Goal: Task Accomplishment & Management: Use online tool/utility

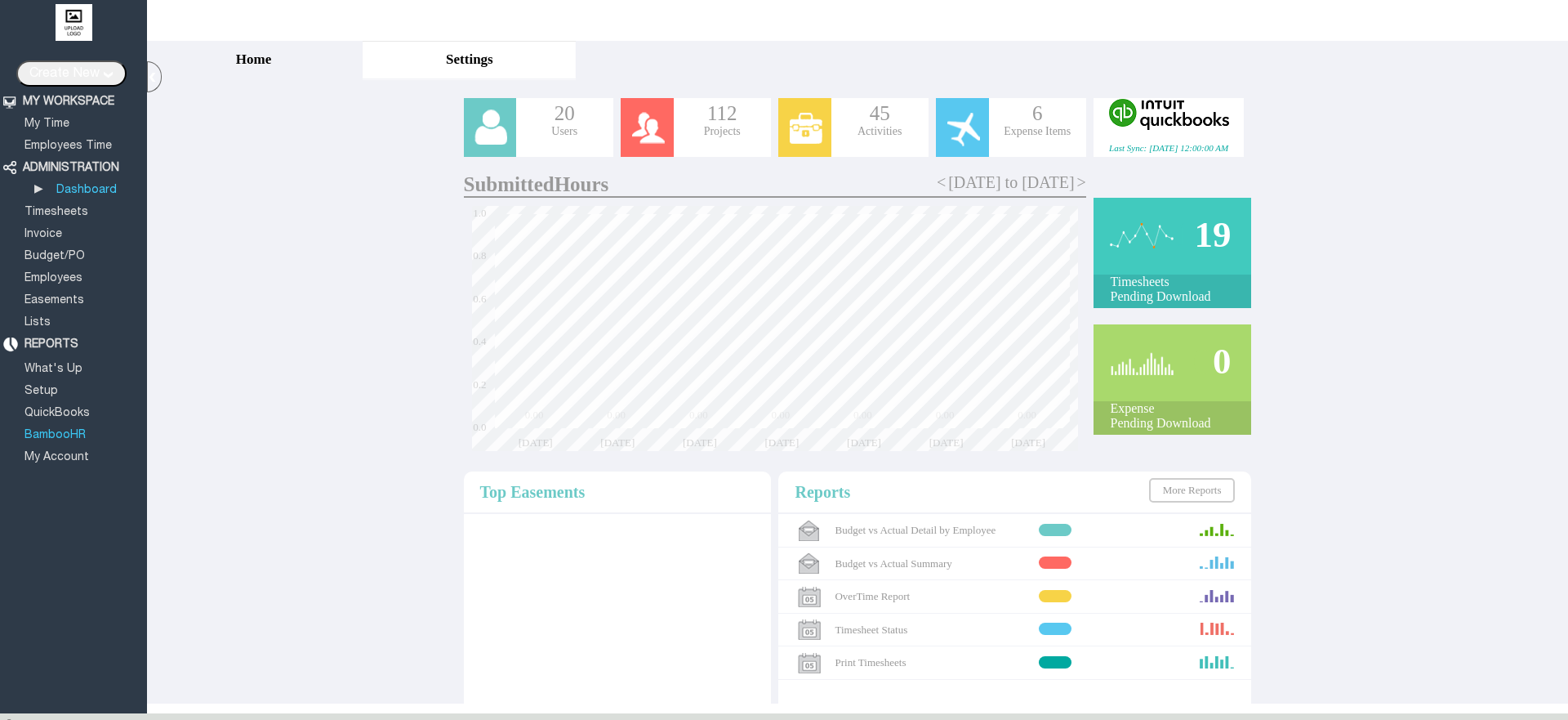
click at [62, 430] on link "BambooHR" at bounding box center [54, 435] width 66 height 11
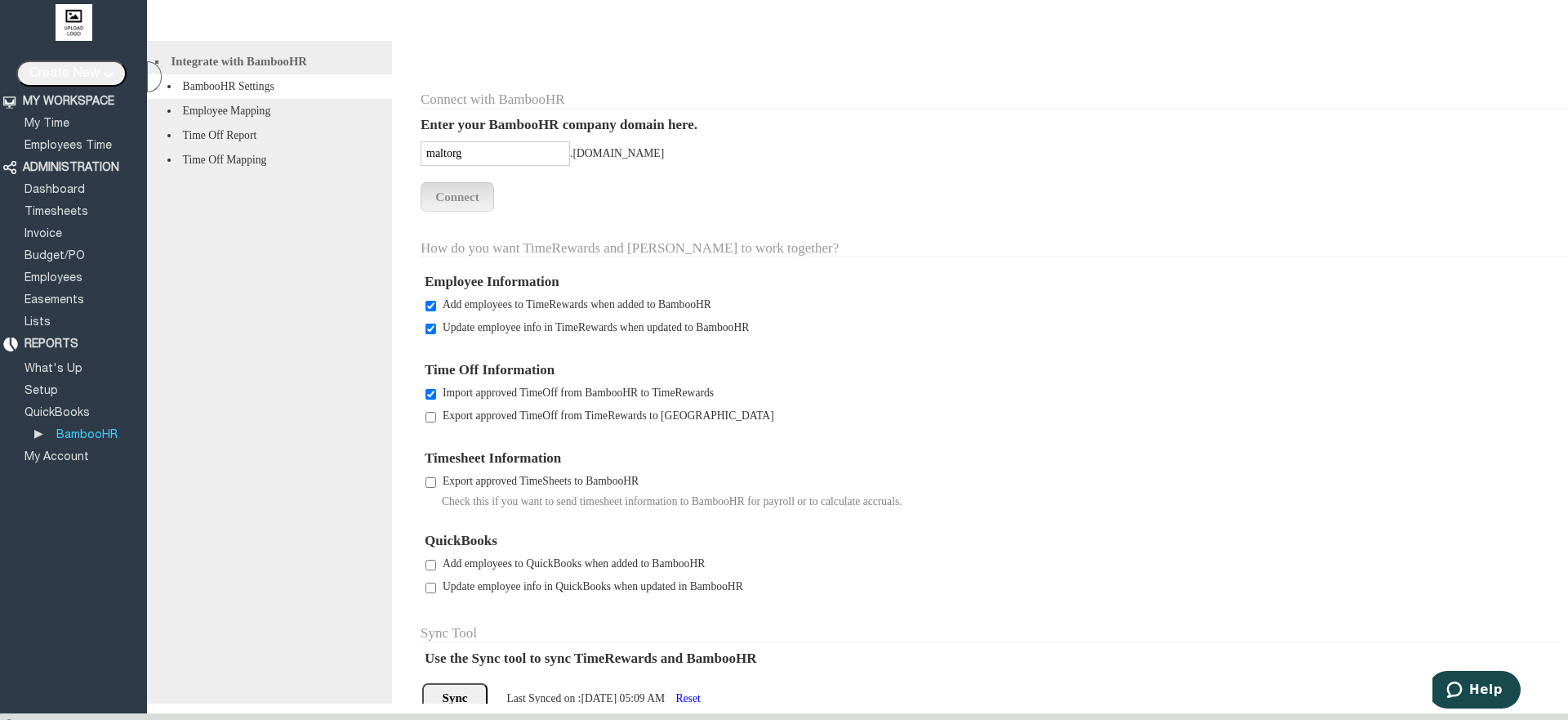
click at [255, 148] on li "Time Off Report" at bounding box center [269, 135] width 245 height 24
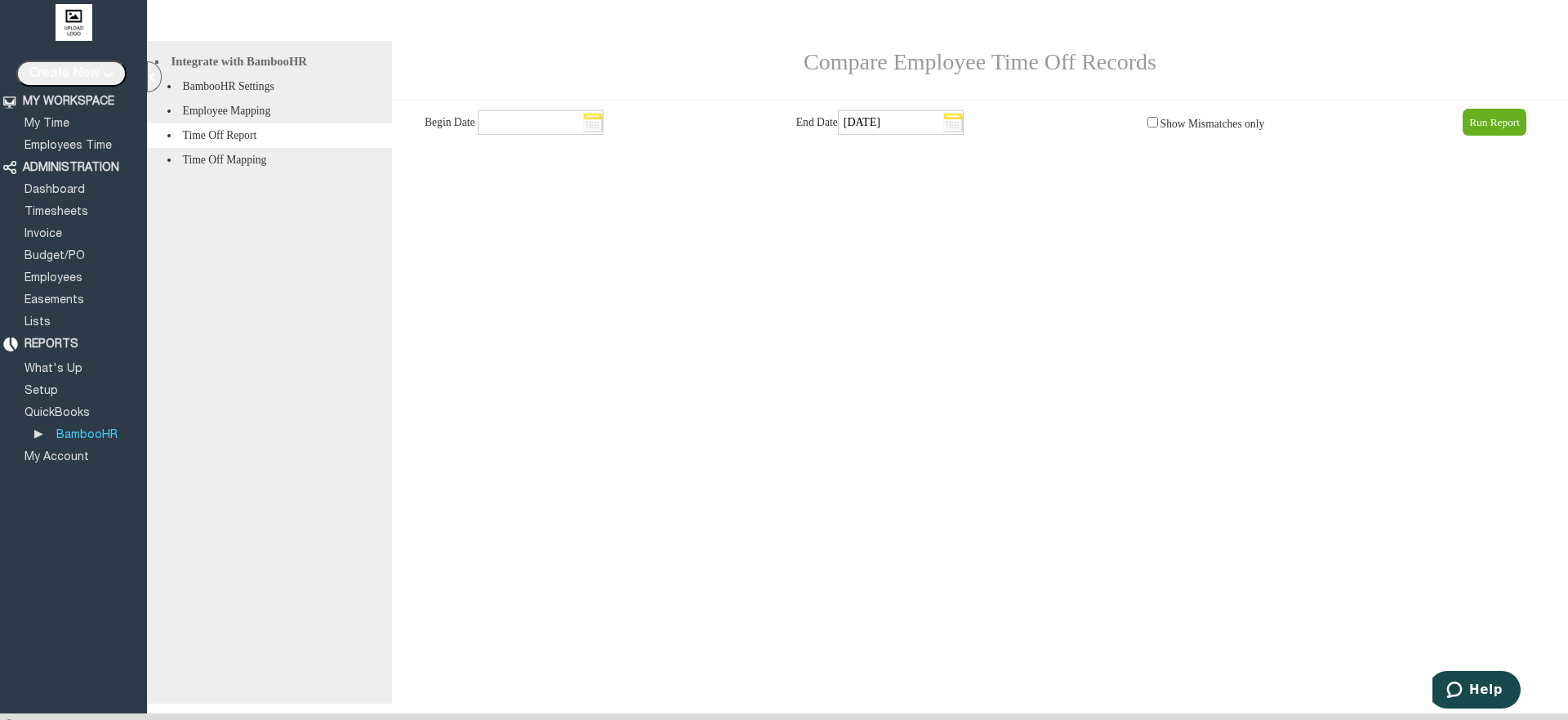
click at [268, 172] on li "Time Off Mapping" at bounding box center [269, 160] width 245 height 24
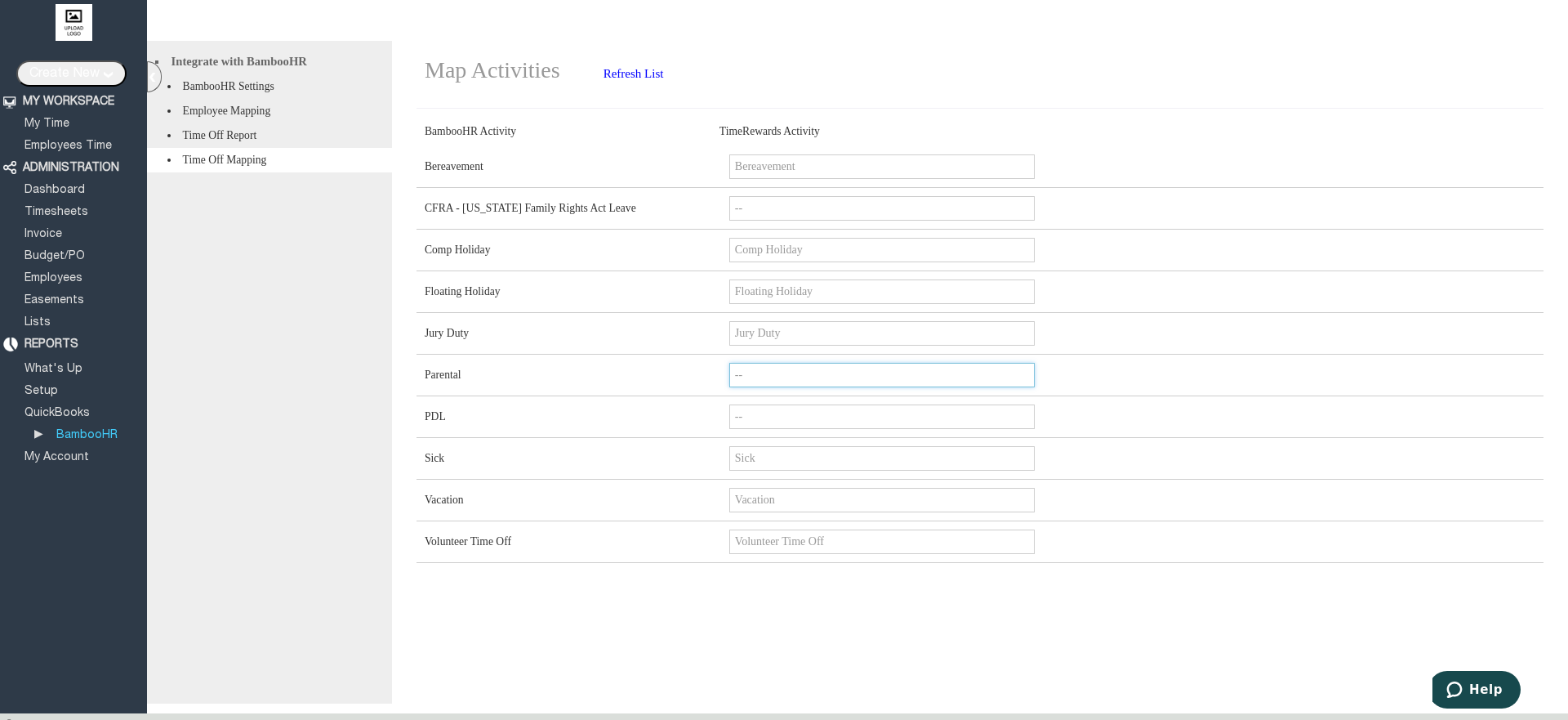
click at [837, 388] on input "--" at bounding box center [883, 374] width 306 height 24
click select "-- Holiday Vacation Sick Bereavement Floating Holiday Jury Duty Comp Holiday Vo…" at bounding box center [877, 375] width 294 height 25
click at [837, 388] on input "--" at bounding box center [878, 374] width 296 height 24
click at [832, 651] on div "Map Activities Refresh List BambooHR Activity TimeRewards Activity Add all Acti…" at bounding box center [980, 372] width 1176 height 662
click at [225, 148] on li "Time Off Report" at bounding box center [269, 135] width 245 height 24
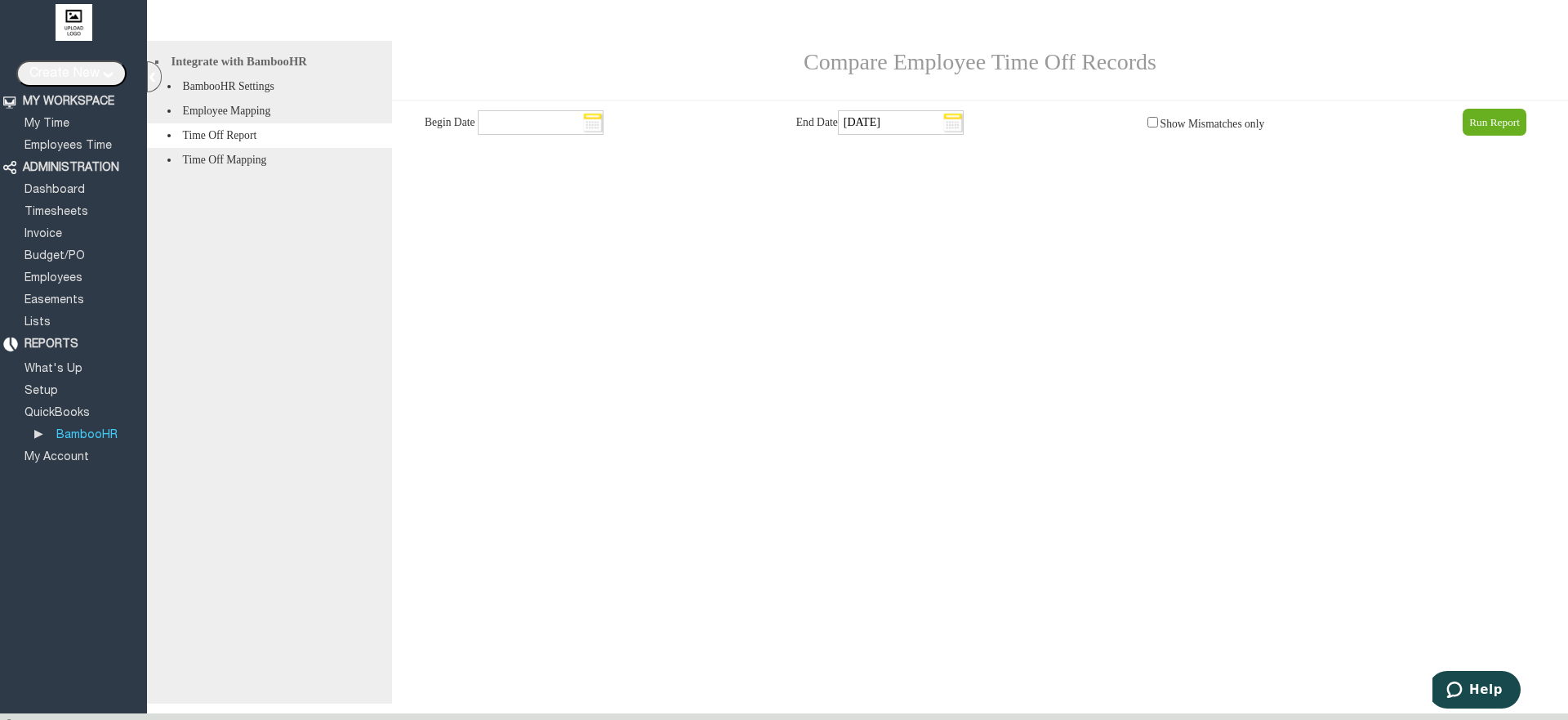
click at [248, 166] on li "Time Off Mapping" at bounding box center [269, 160] width 245 height 24
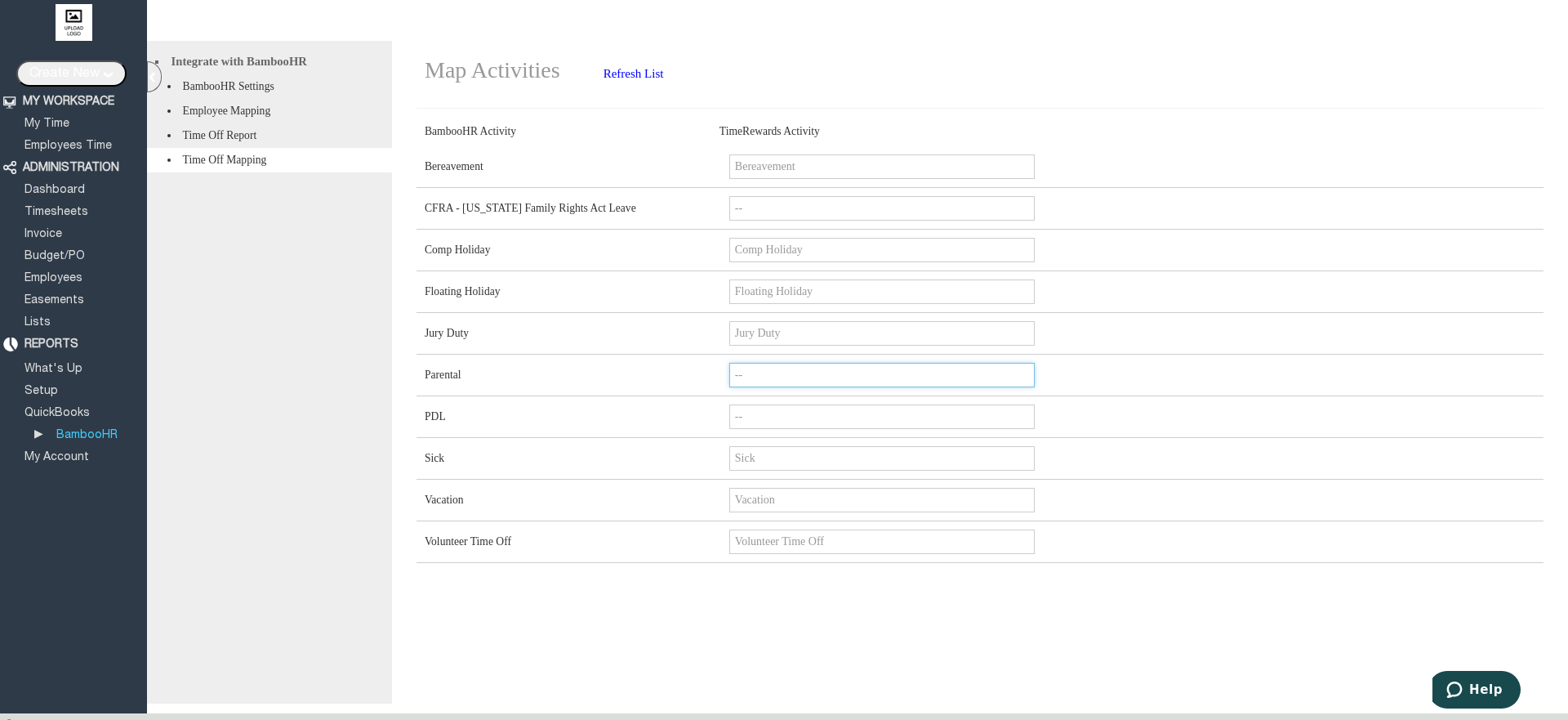
click at [861, 388] on input "--" at bounding box center [883, 374] width 306 height 24
click select "-- Holiday Vacation Sick Bereavement Floating Holiday Jury Duty Comp Holiday Vo…" at bounding box center [877, 375] width 294 height 25
click at [861, 388] on input "--" at bounding box center [878, 374] width 296 height 24
click at [827, 680] on div "Map Activities Refresh List BambooHR Activity TimeRewards Activity Add all Acti…" at bounding box center [980, 372] width 1176 height 662
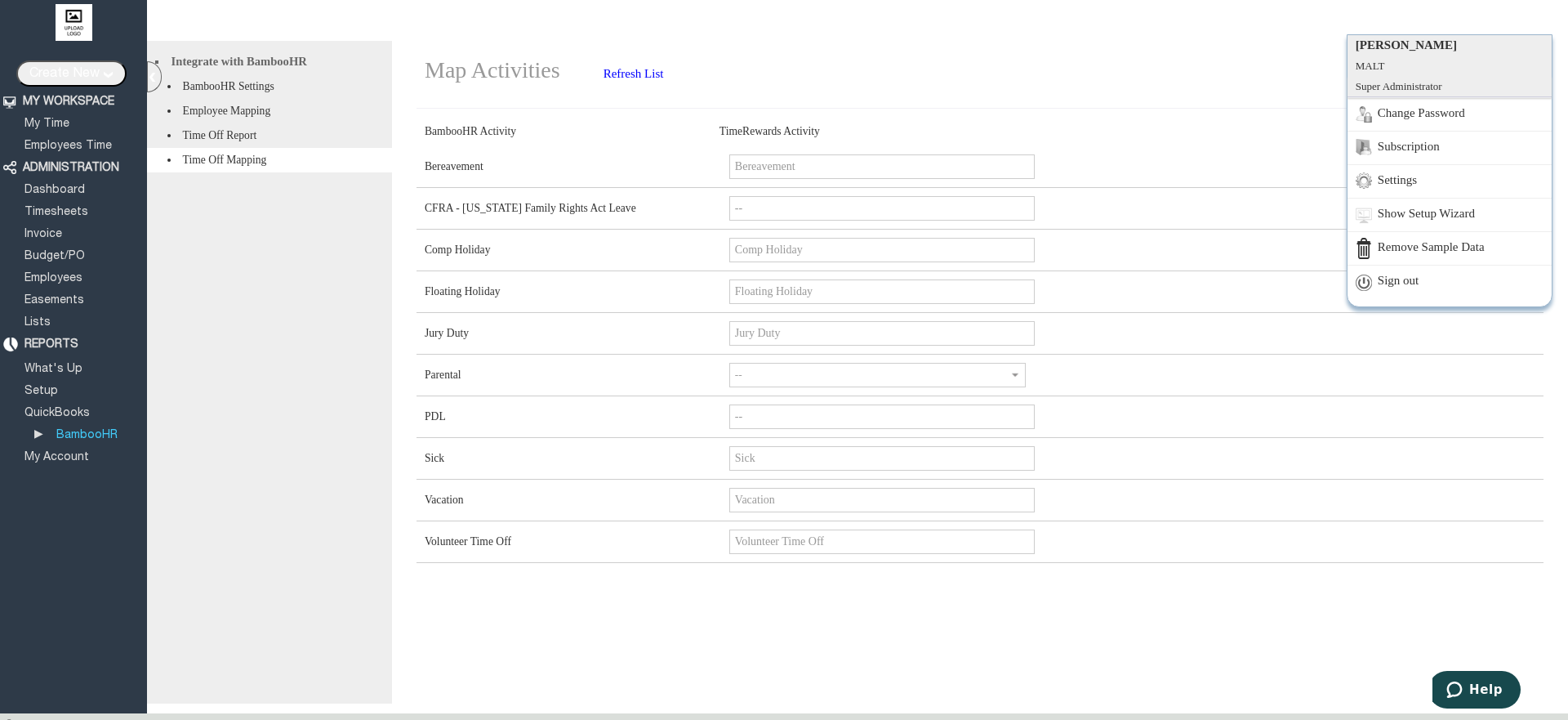
click at [1392, 271] on link "Sign out" at bounding box center [1449, 281] width 205 height 33
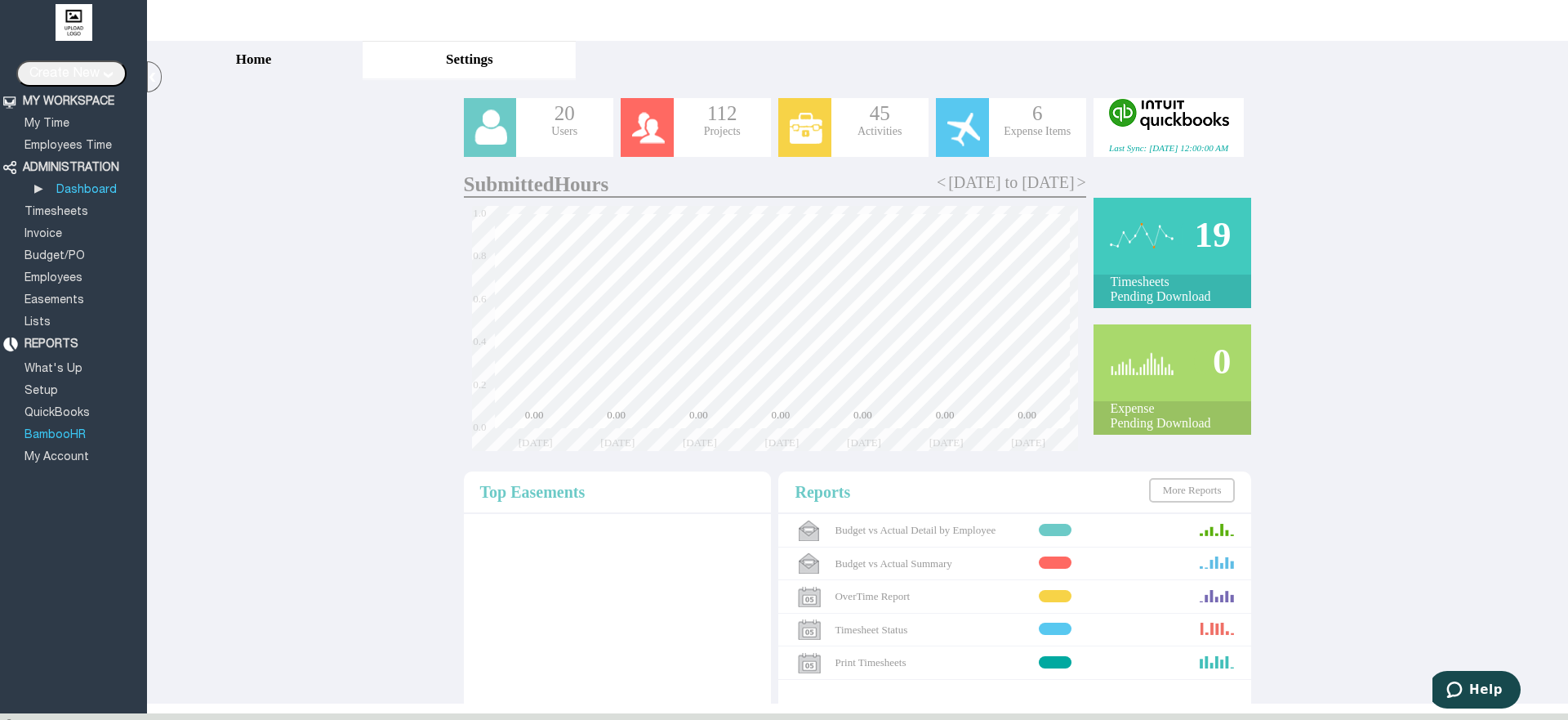
click at [83, 430] on link "BambooHR" at bounding box center [54, 435] width 66 height 11
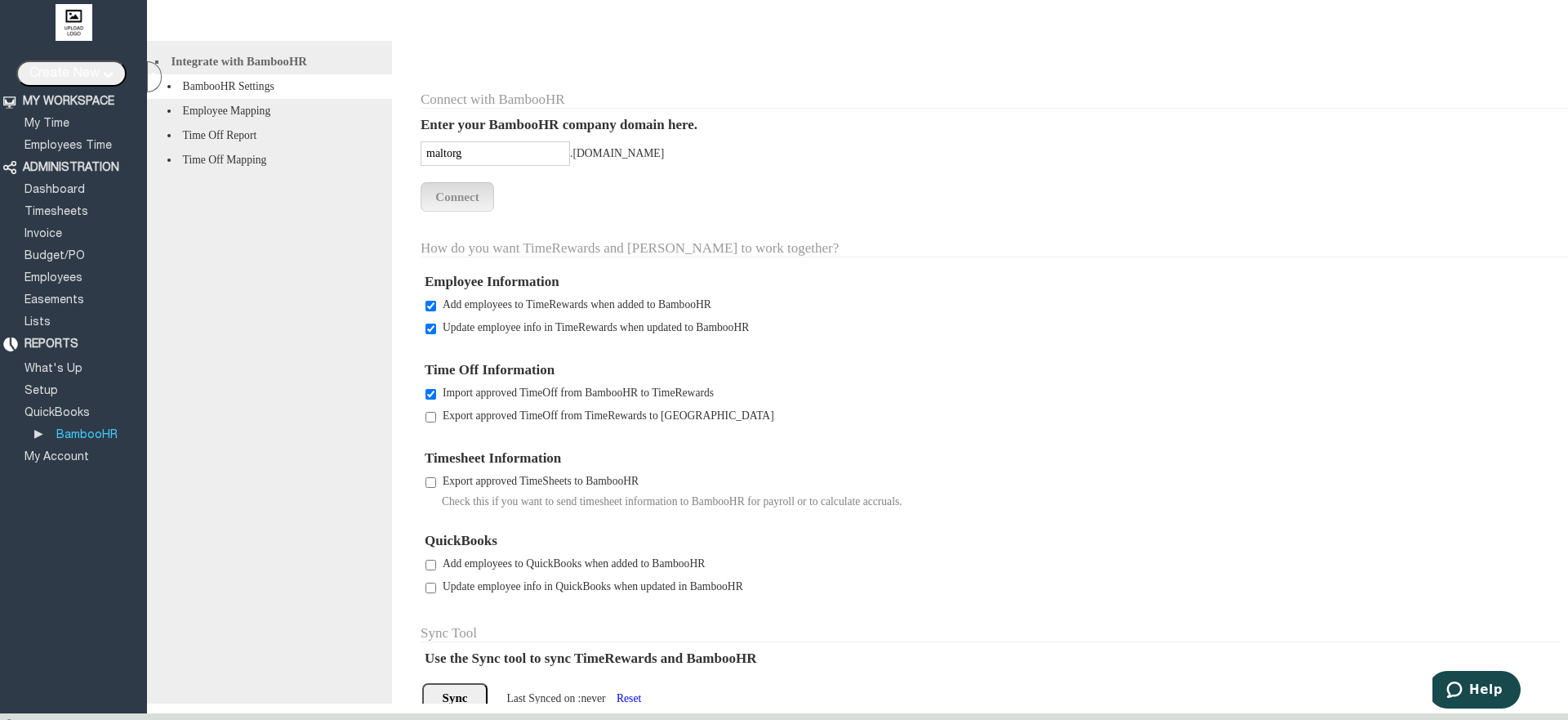
click at [235, 172] on li "Time Off Mapping" at bounding box center [269, 160] width 245 height 24
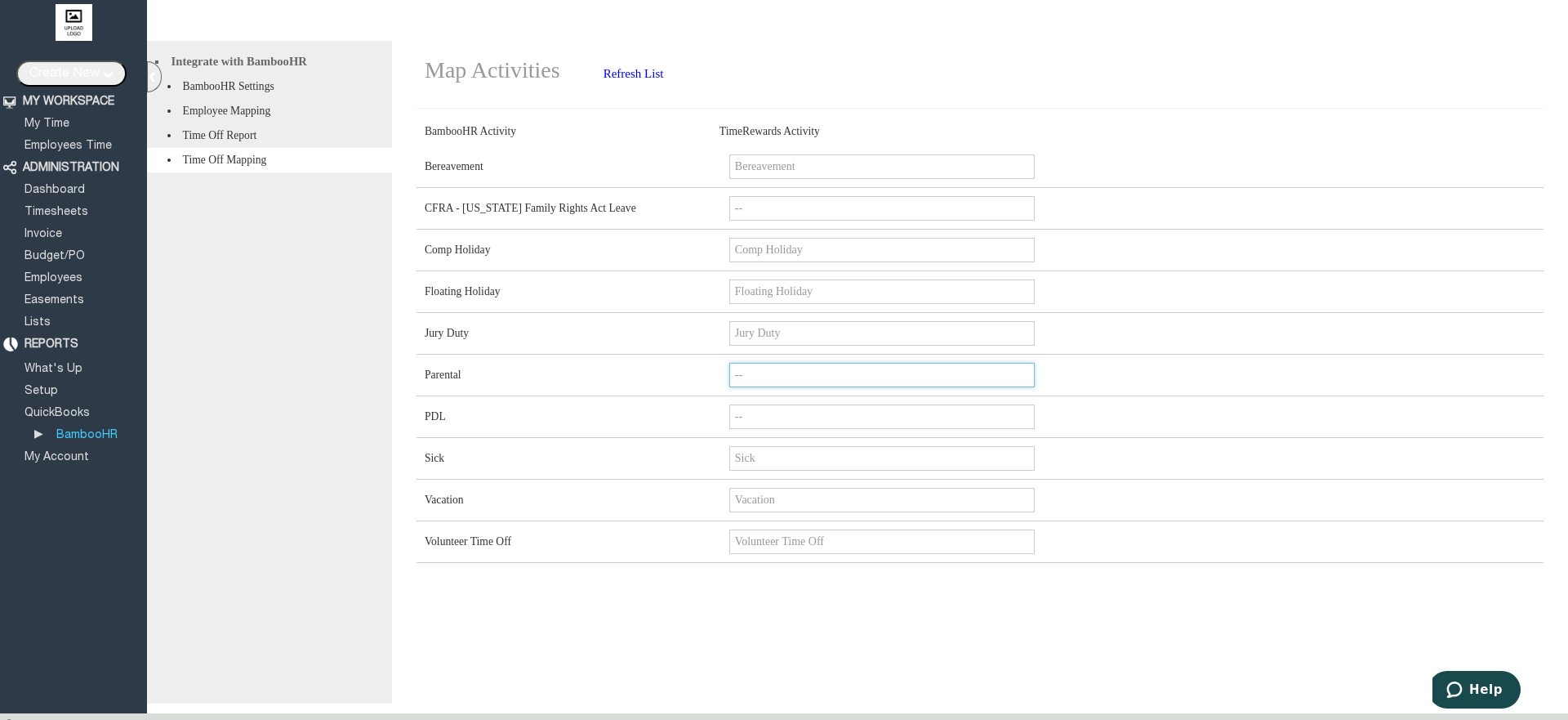
click at [856, 388] on input "--" at bounding box center [883, 374] width 306 height 24
click select "-- Holiday Vacation Sick Bereavement Floating Holiday Jury Duty Comp Holiday Vo…" at bounding box center [877, 375] width 294 height 25
click at [908, 685] on div "Map Activities Refresh List BambooHR Activity TimeRewards Activity Add all Acti…" at bounding box center [980, 372] width 1176 height 662
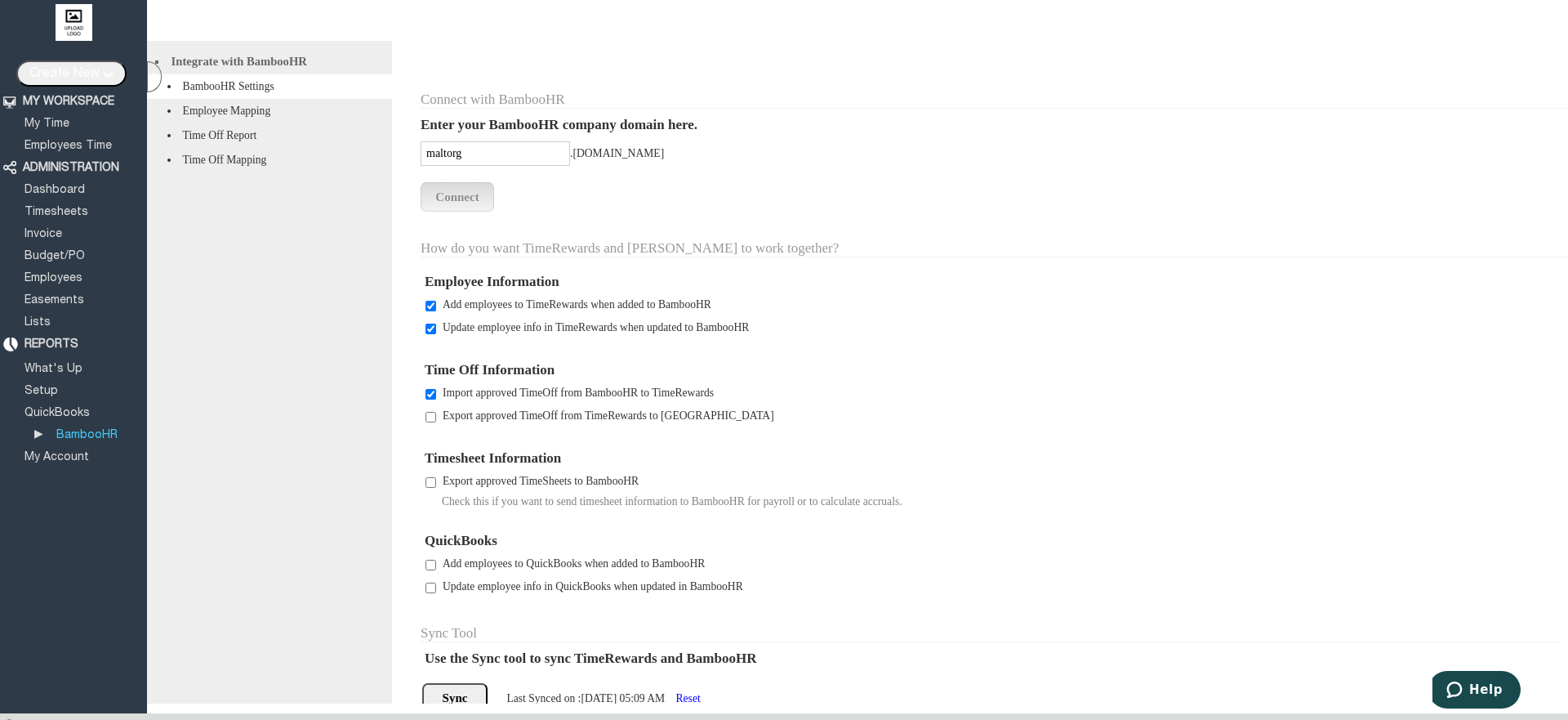
click at [245, 148] on li "Time Off Report" at bounding box center [269, 135] width 245 height 24
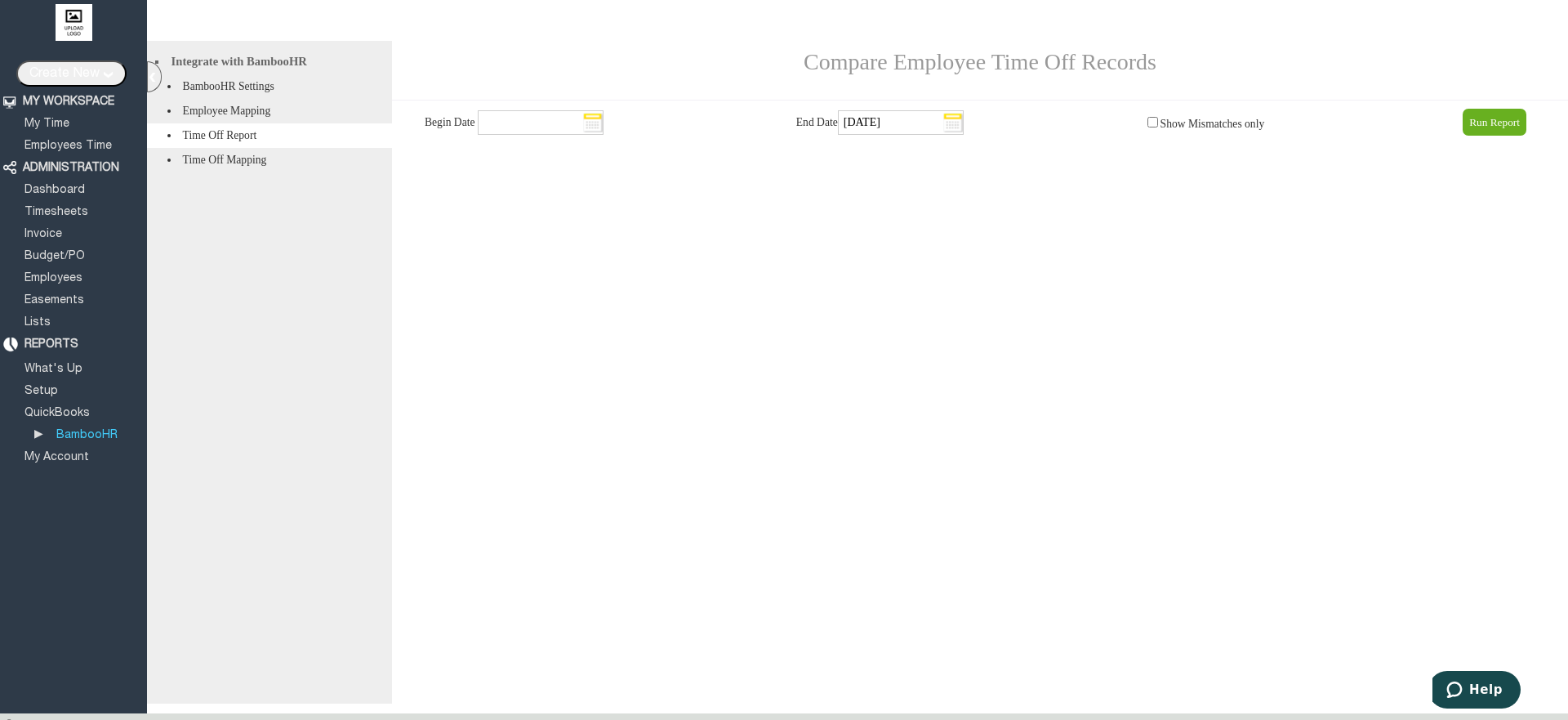
click at [283, 172] on li "Time Off Mapping" at bounding box center [269, 160] width 245 height 24
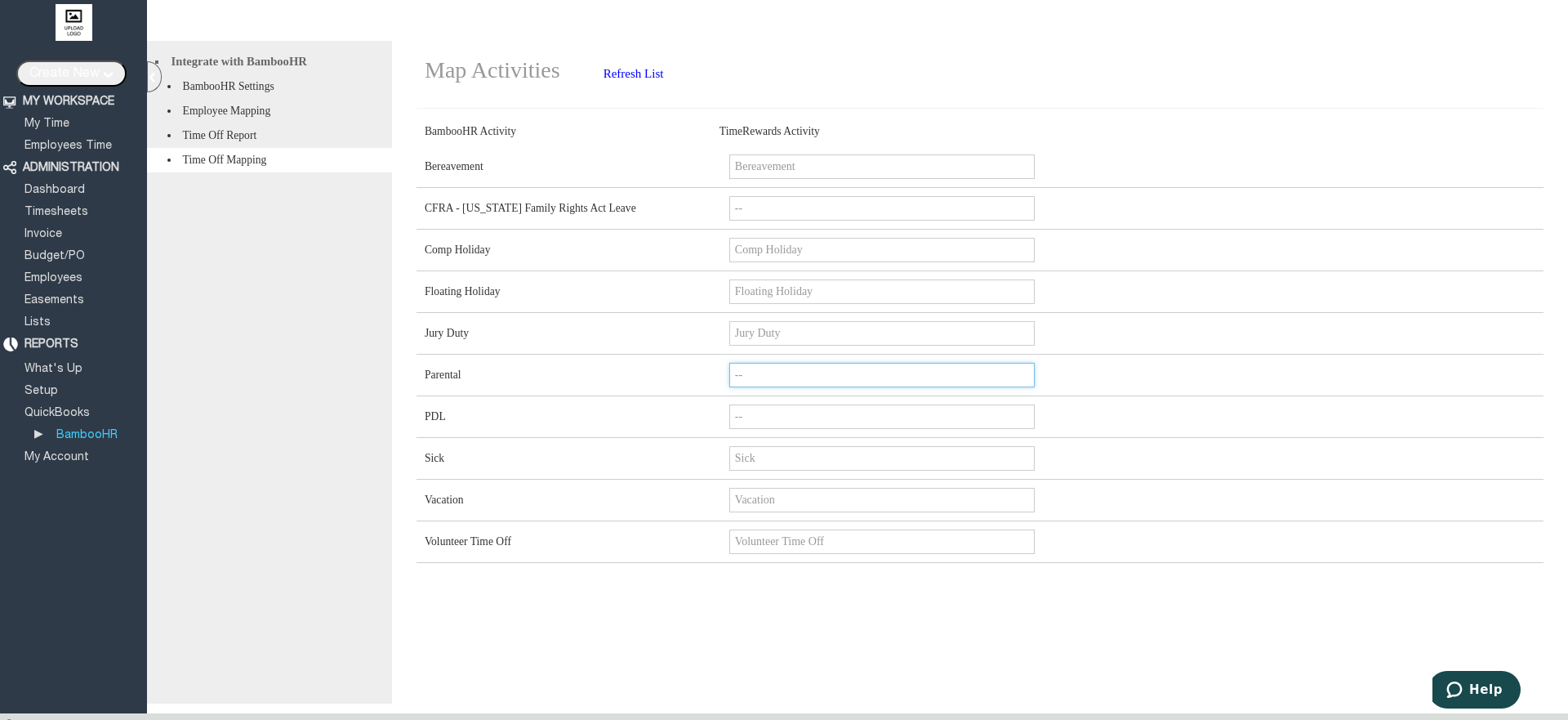
click at [864, 388] on input "--" at bounding box center [883, 374] width 306 height 24
click select "-- Holiday Vacation Sick Bereavement Floating Holiday Jury Duty Comp Holiday Vo…" at bounding box center [877, 375] width 294 height 25
click at [864, 388] on input "--" at bounding box center [878, 374] width 296 height 24
click at [778, 587] on link "P a r e n t a l" at bounding box center [878, 585] width 293 height 19
type input "Parental"
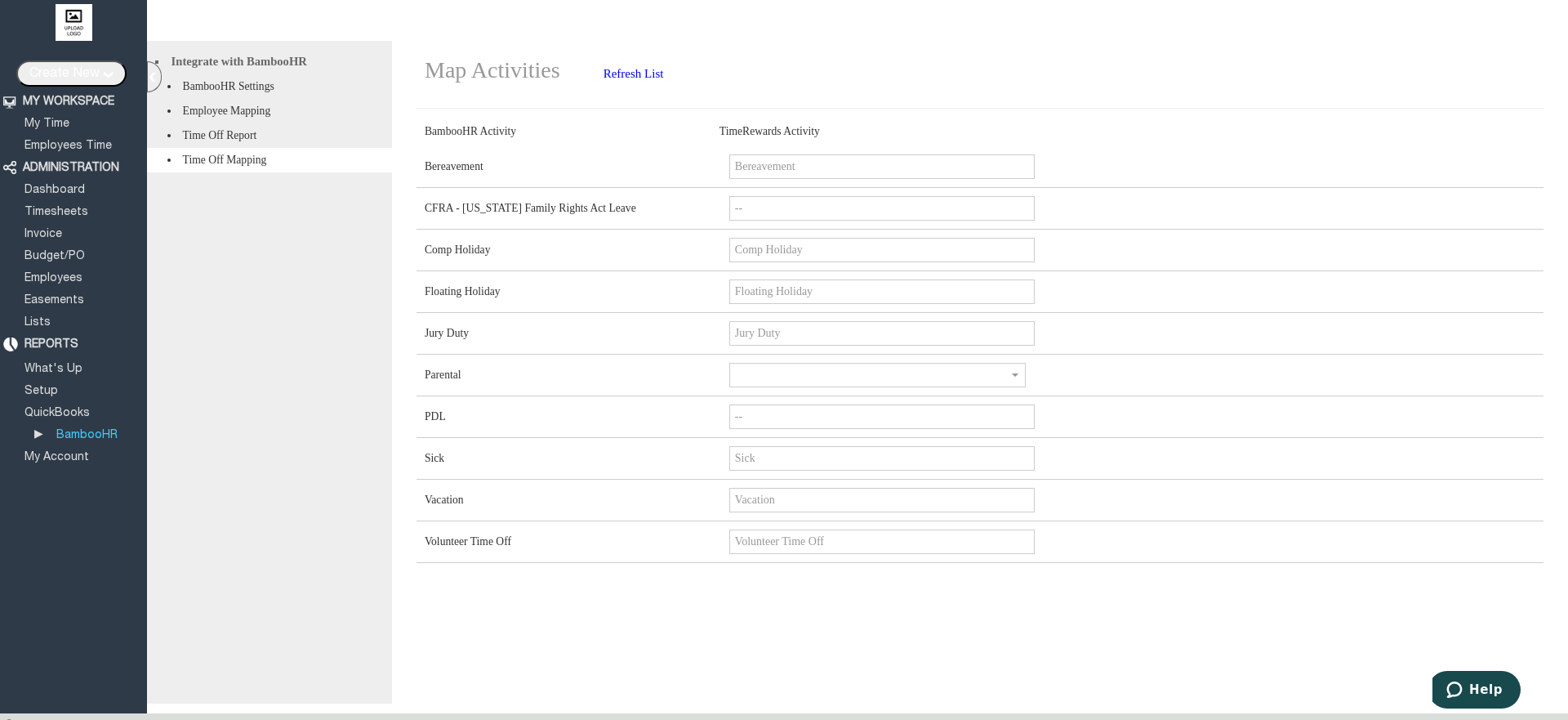
click at [614, 643] on div "Map Activities Refresh List BambooHR Activity TimeRewards Activity Add all Acti…" at bounding box center [980, 372] width 1176 height 662
click at [241, 147] on li "Time Off Report" at bounding box center [269, 135] width 245 height 24
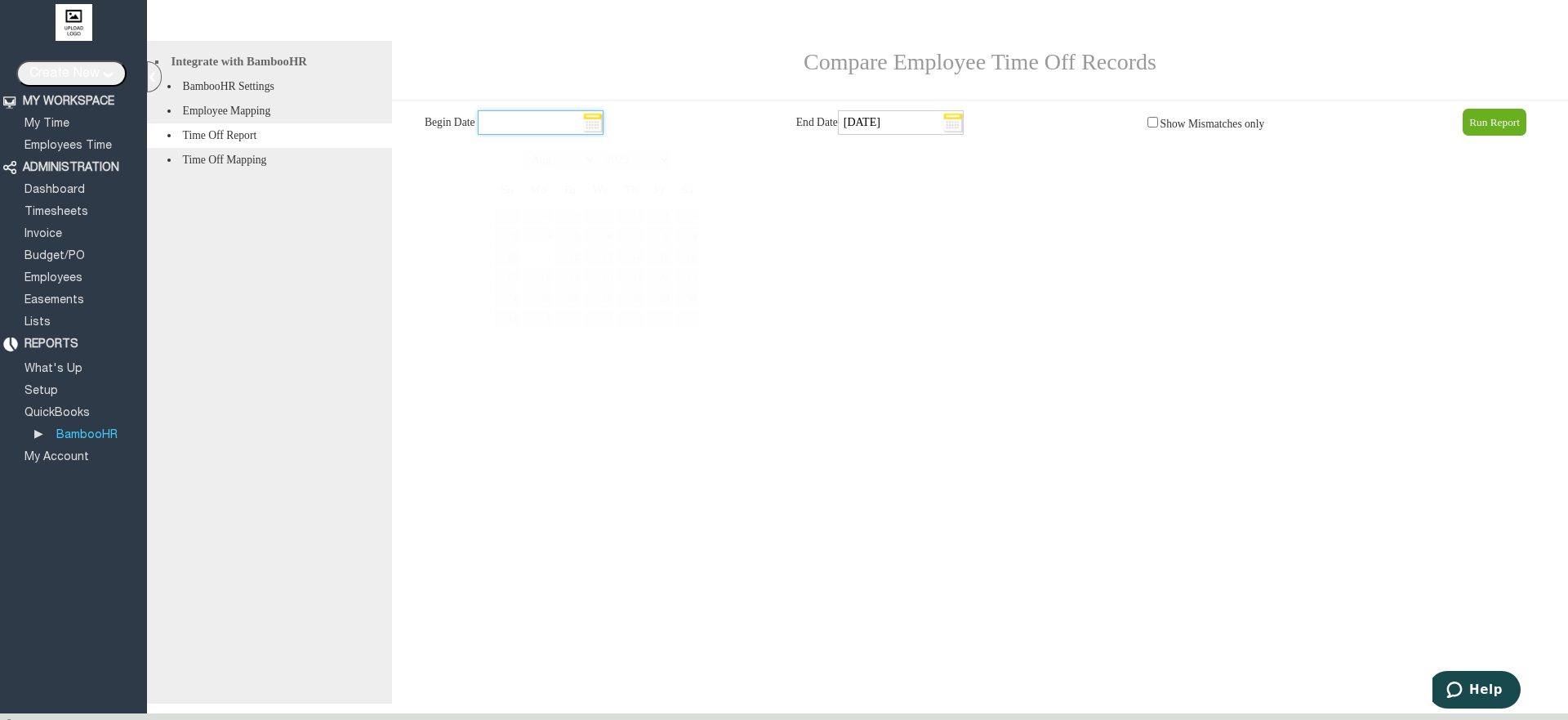
click at [604, 130] on input "text" at bounding box center [540, 122] width 126 height 24
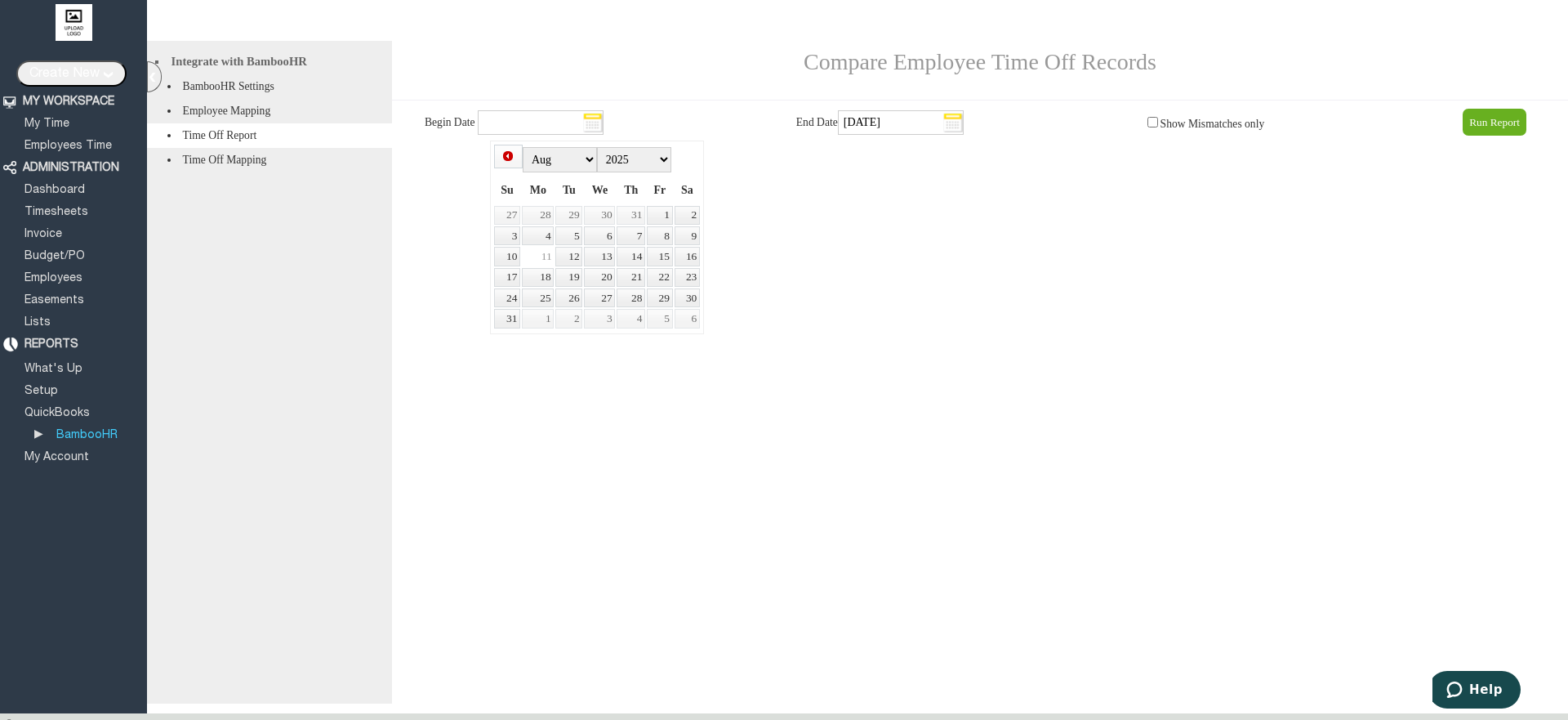
click at [504, 156] on span "Prev" at bounding box center [508, 156] width 13 height 13
click at [574, 286] on link "22" at bounding box center [569, 277] width 27 height 19
type input "22 Jul 2025"
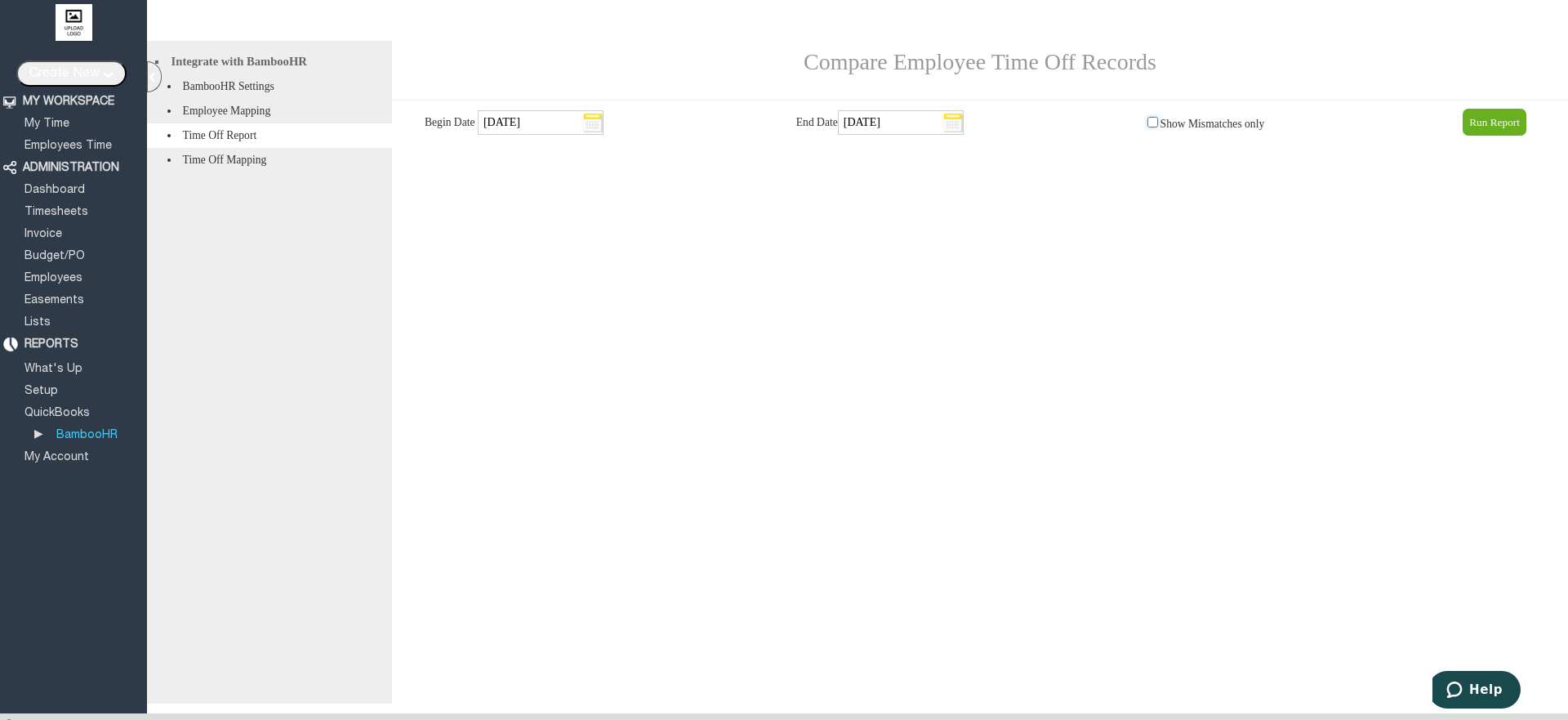
click at [1149, 128] on input "checkbox" at bounding box center [1153, 122] width 11 height 11
checkbox input "true"
click at [1501, 125] on input "Run Report" at bounding box center [1495, 122] width 63 height 27
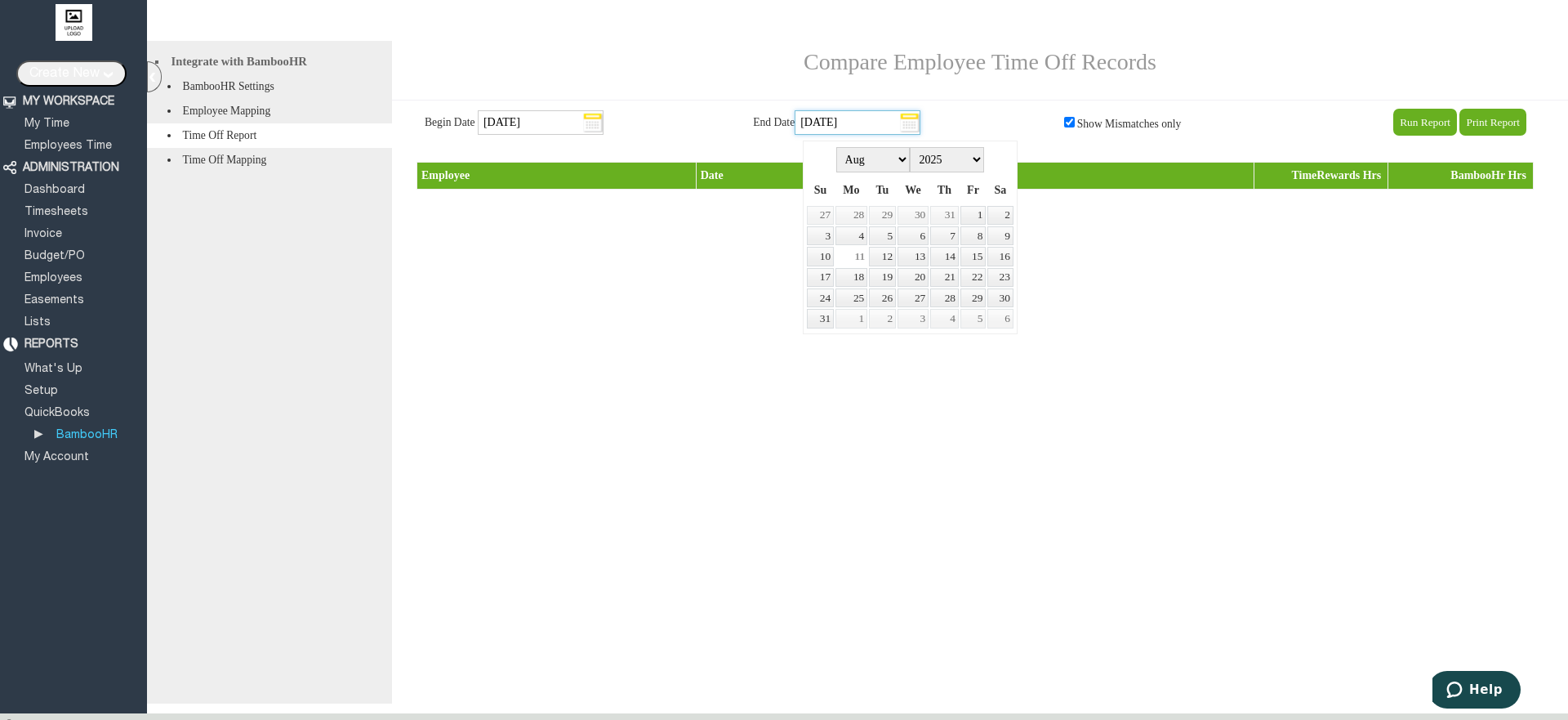
click at [910, 134] on input "11 Aug 2025" at bounding box center [857, 122] width 126 height 24
click at [837, 147] on select "Jan Feb Mar Apr May Jun Jul Aug Sep Oct Nov Dec" at bounding box center [873, 160] width 74 height 25
click at [918, 215] on link "1" at bounding box center [913, 215] width 31 height 19
type input "1 Oct 2025"
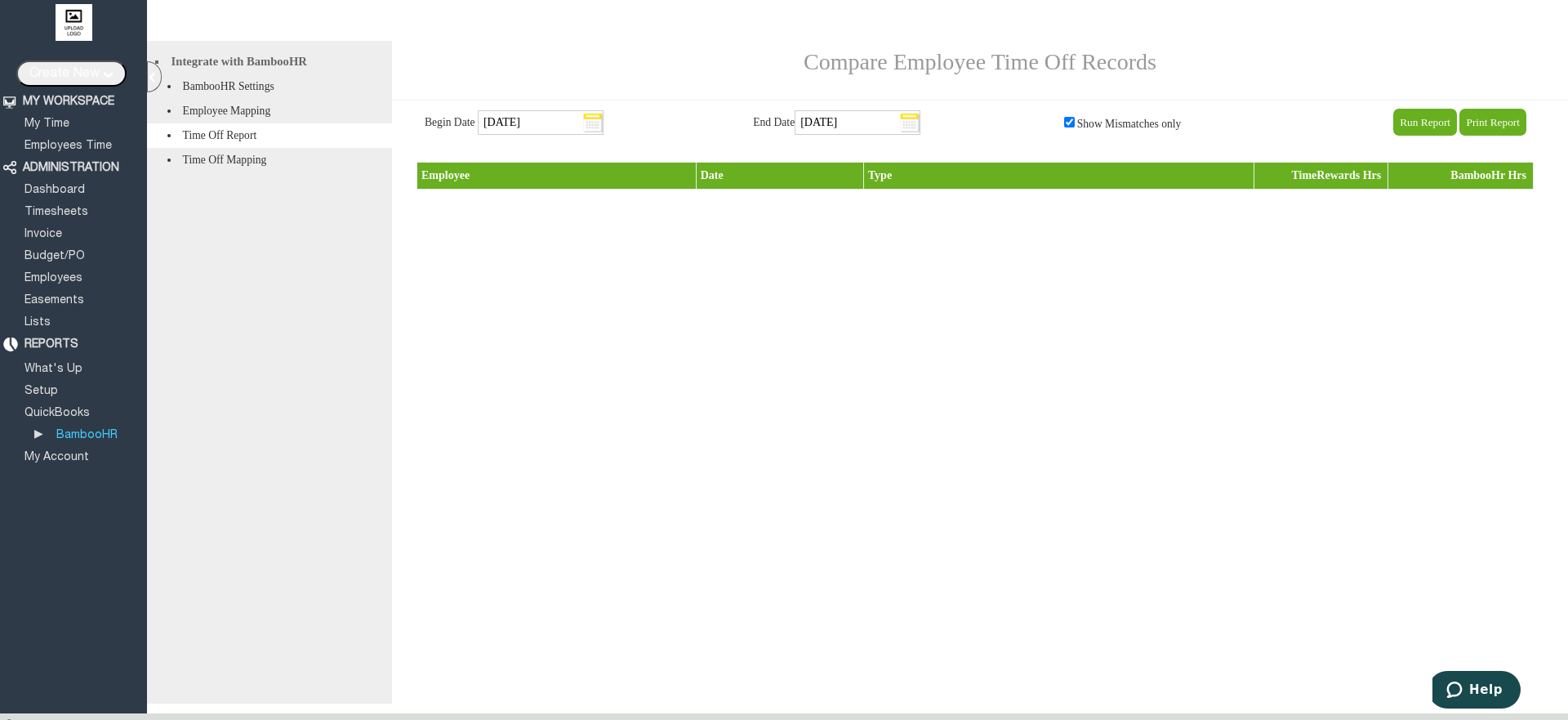
click at [1434, 121] on input "Run Report" at bounding box center [1425, 122] width 63 height 27
click at [272, 89] on li "BambooHR Settings" at bounding box center [269, 86] width 245 height 24
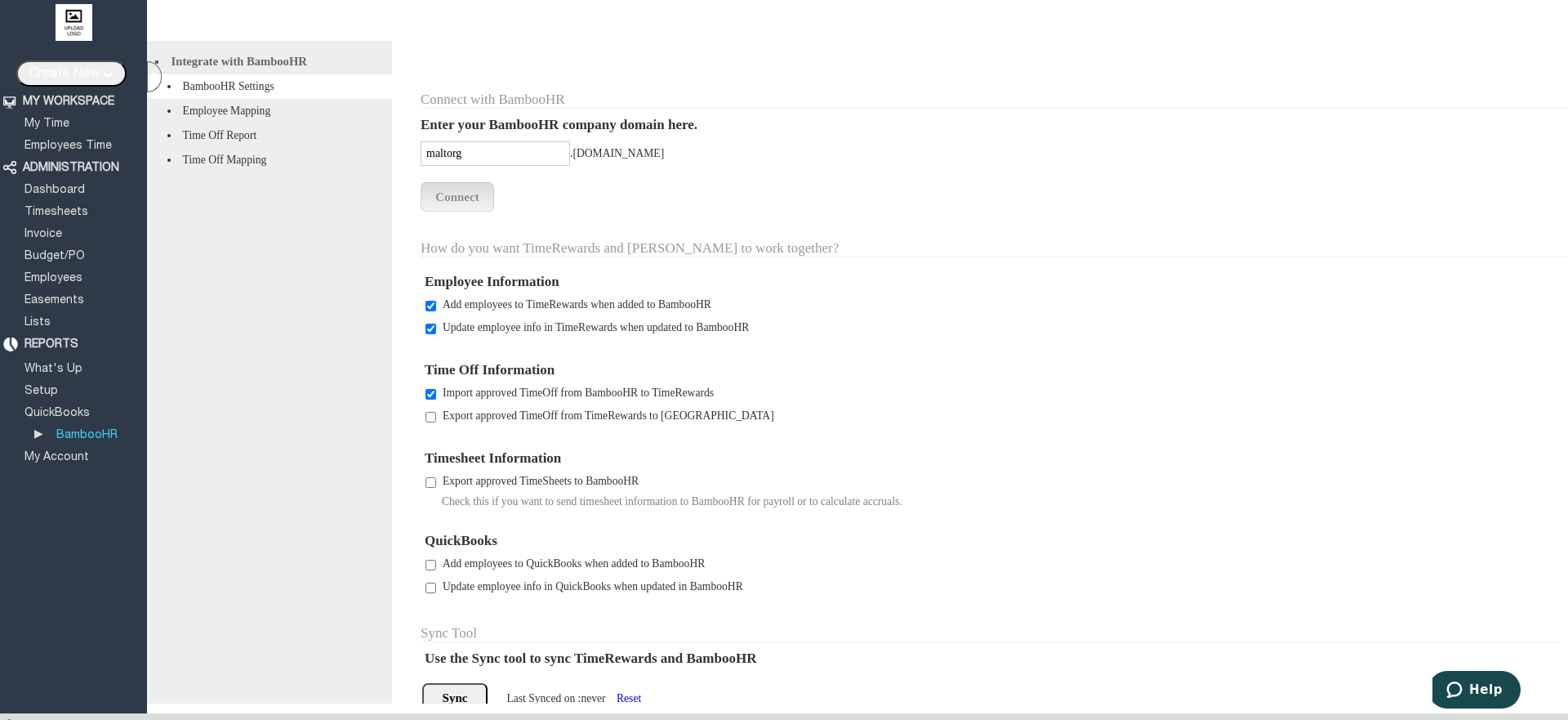
scroll to position [119, 0]
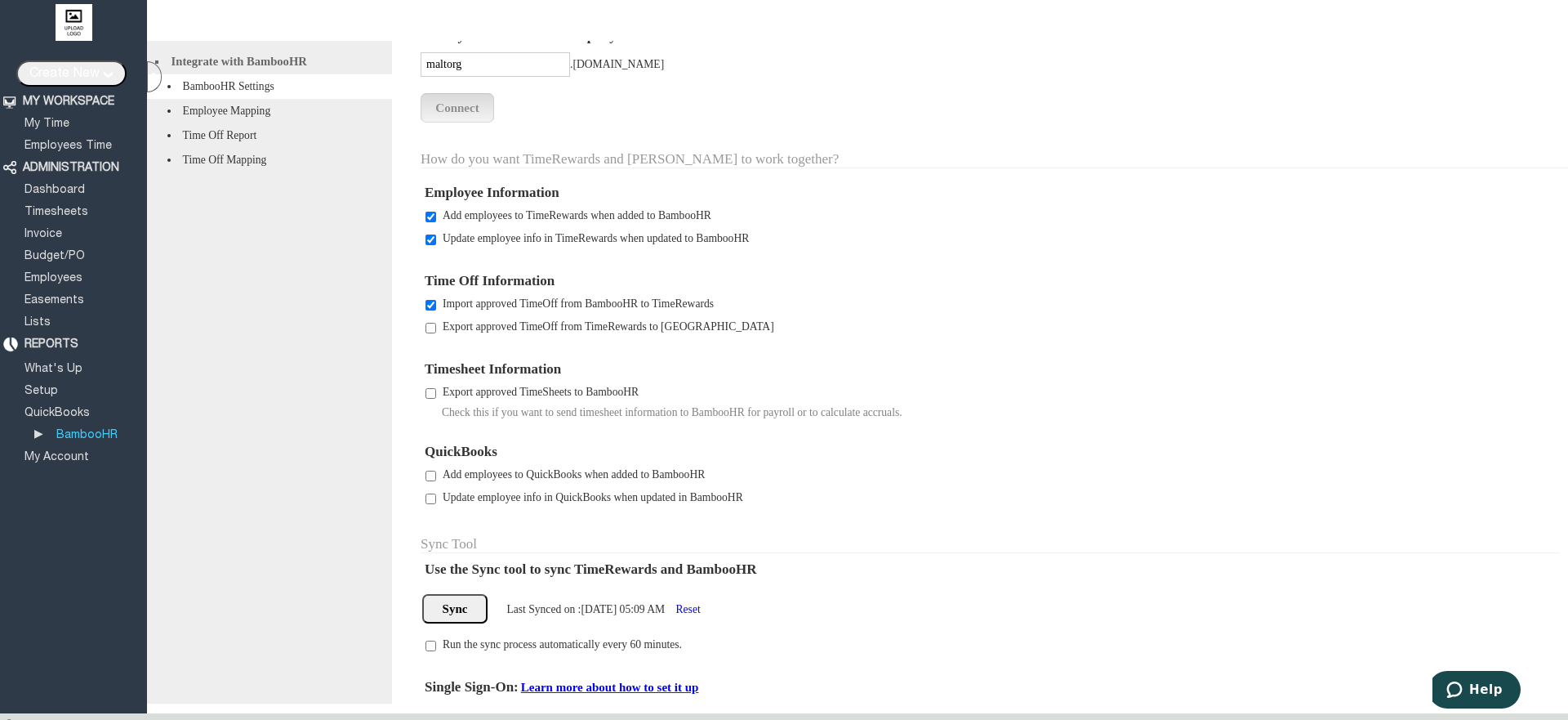
click at [457, 596] on input "Sync" at bounding box center [455, 608] width 65 height 29
click at [99, 142] on link "Employees Time" at bounding box center [68, 145] width 93 height 11
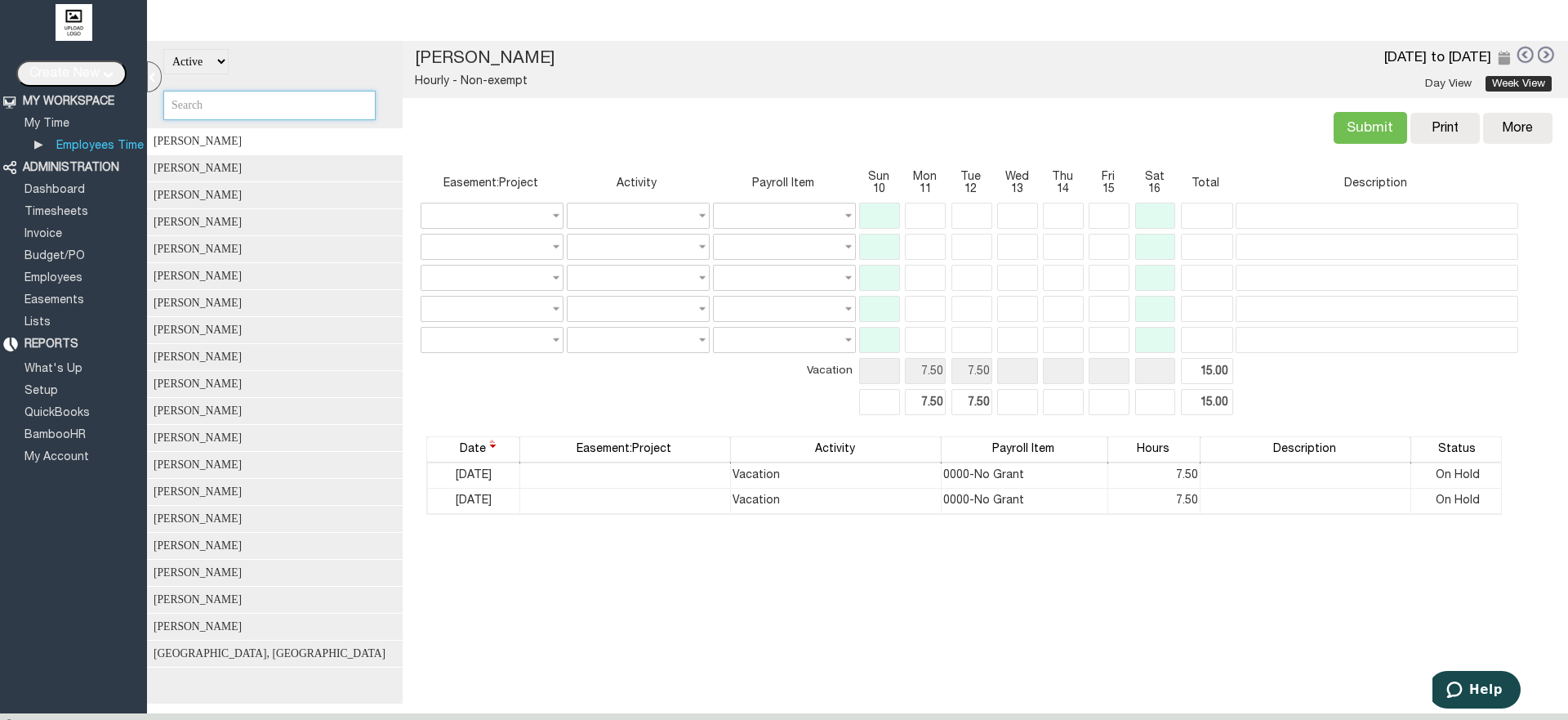
click at [319, 109] on input "text" at bounding box center [270, 105] width 212 height 29
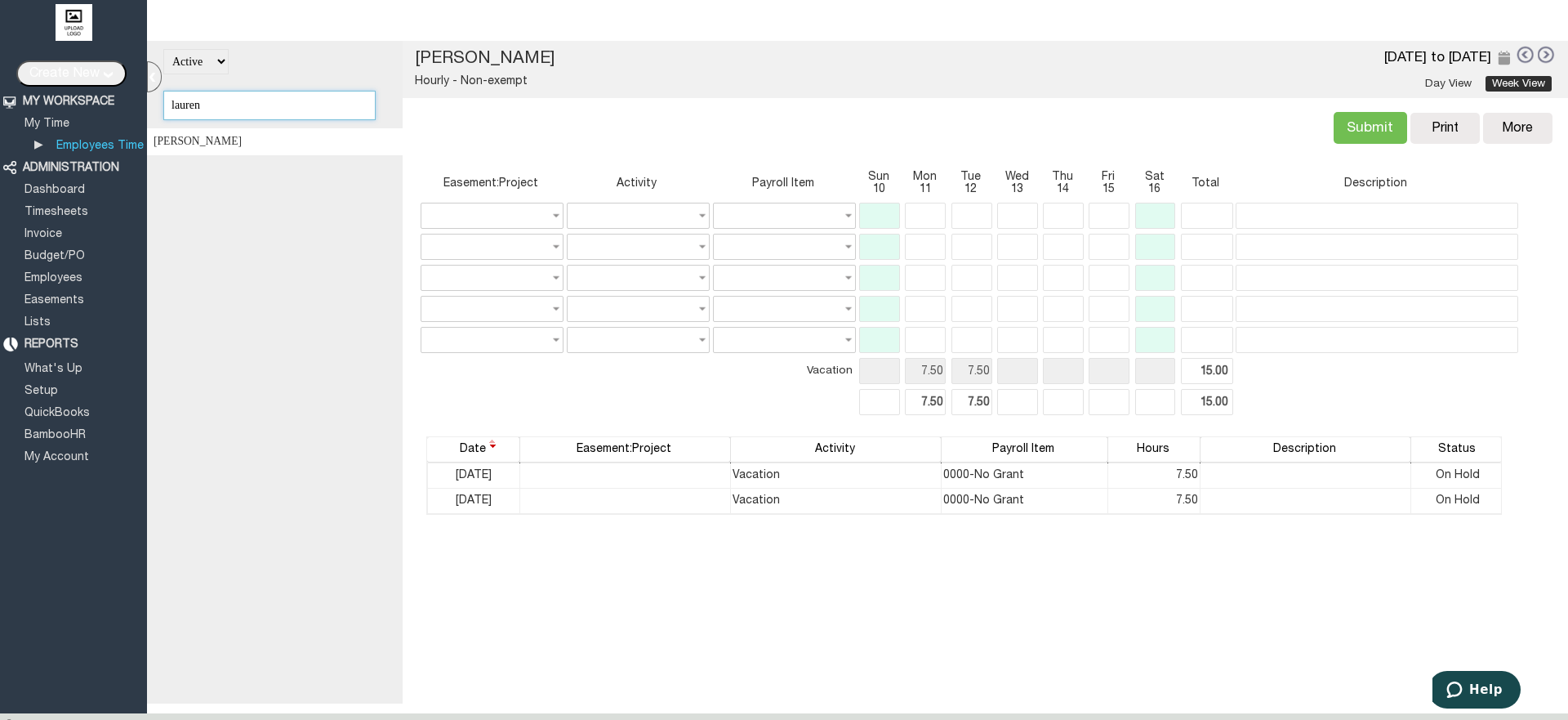
type input "lauren"
click at [274, 151] on div "[PERSON_NAME]" at bounding box center [280, 142] width 266 height 27
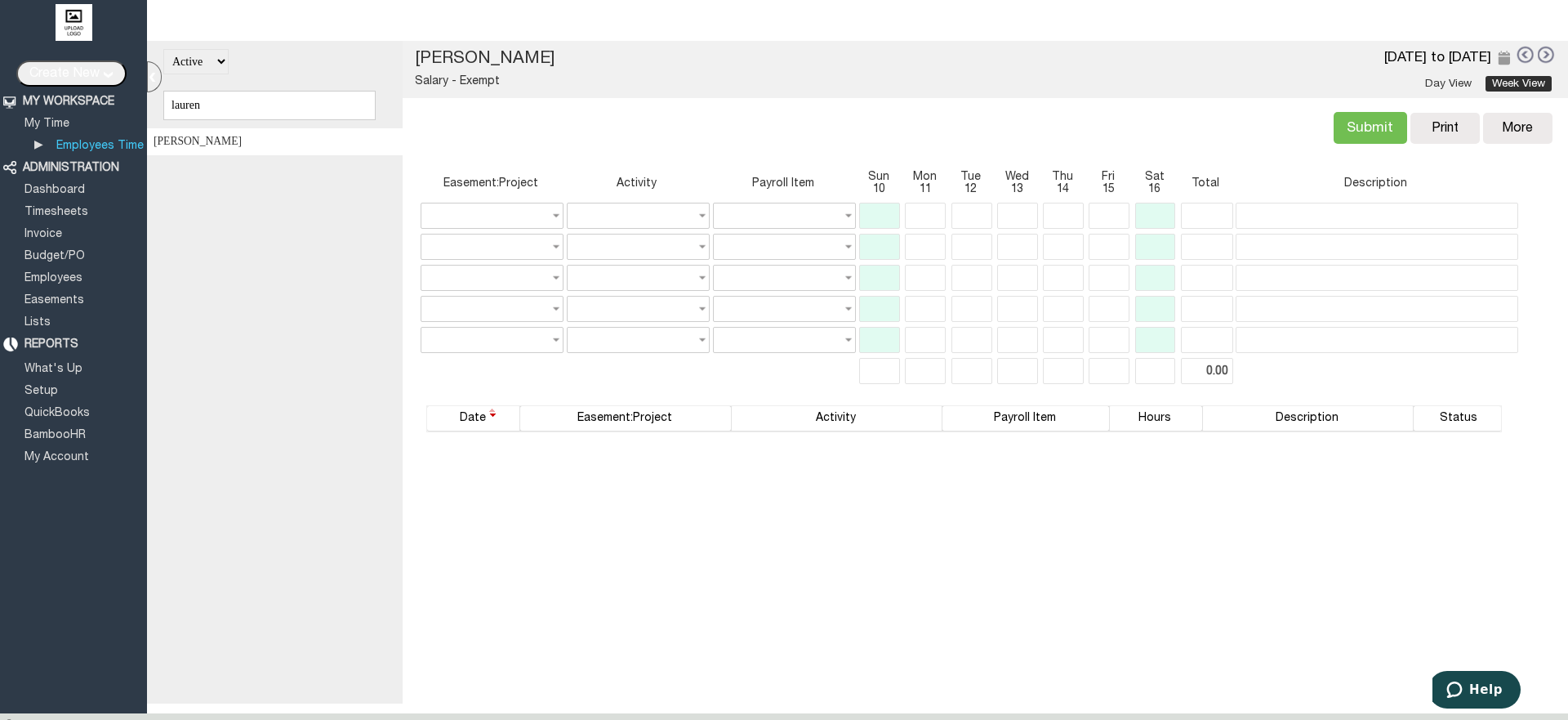
click at [1249, 127] on div "Actual: 0.00 Billable: 0.00 Submit Copy Print Delete More Copy Previous Delete …" at bounding box center [985, 126] width 1142 height 57
click at [1544, 57] on link at bounding box center [1547, 55] width 18 height 18
click at [50, 430] on link "BambooHR" at bounding box center [54, 435] width 66 height 11
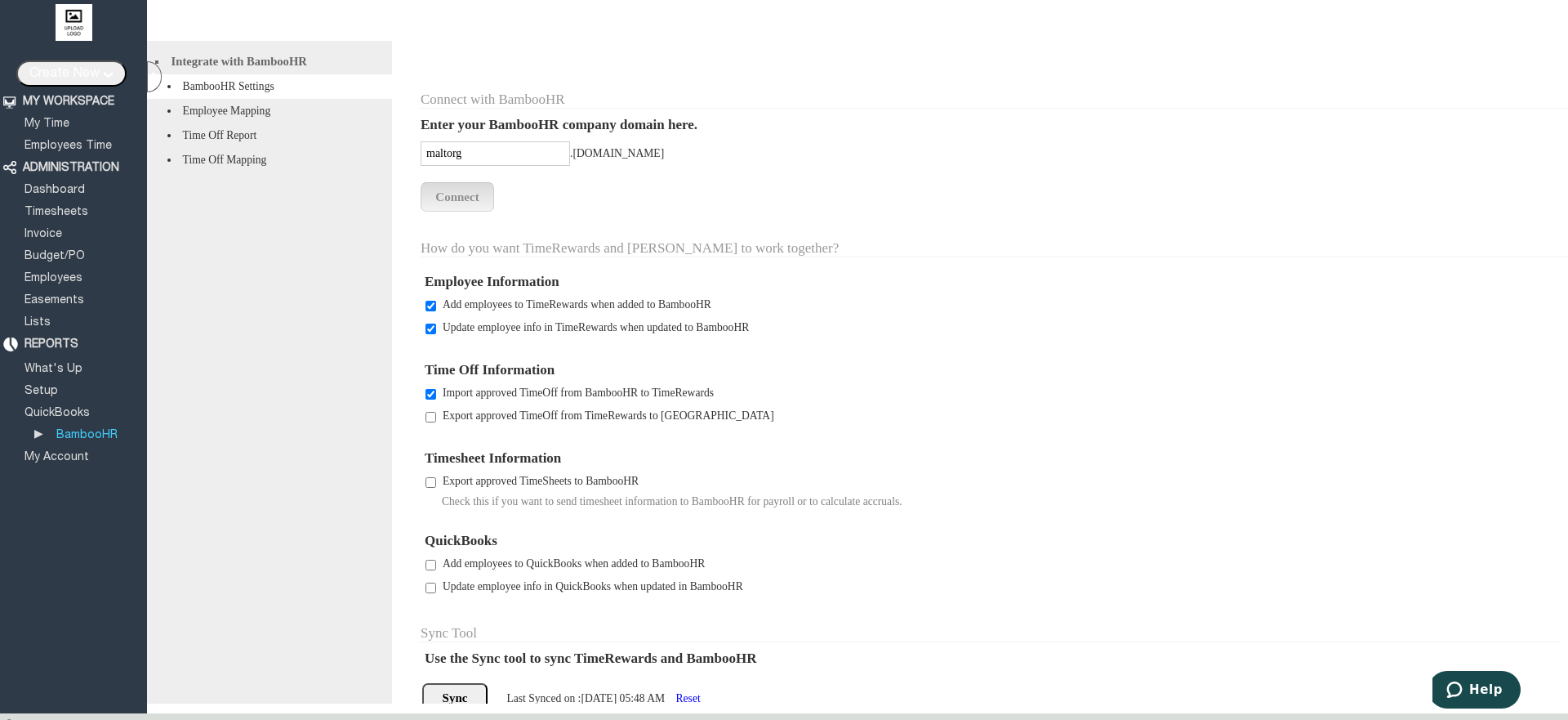
click at [234, 172] on li "Time Off Mapping" at bounding box center [269, 160] width 245 height 24
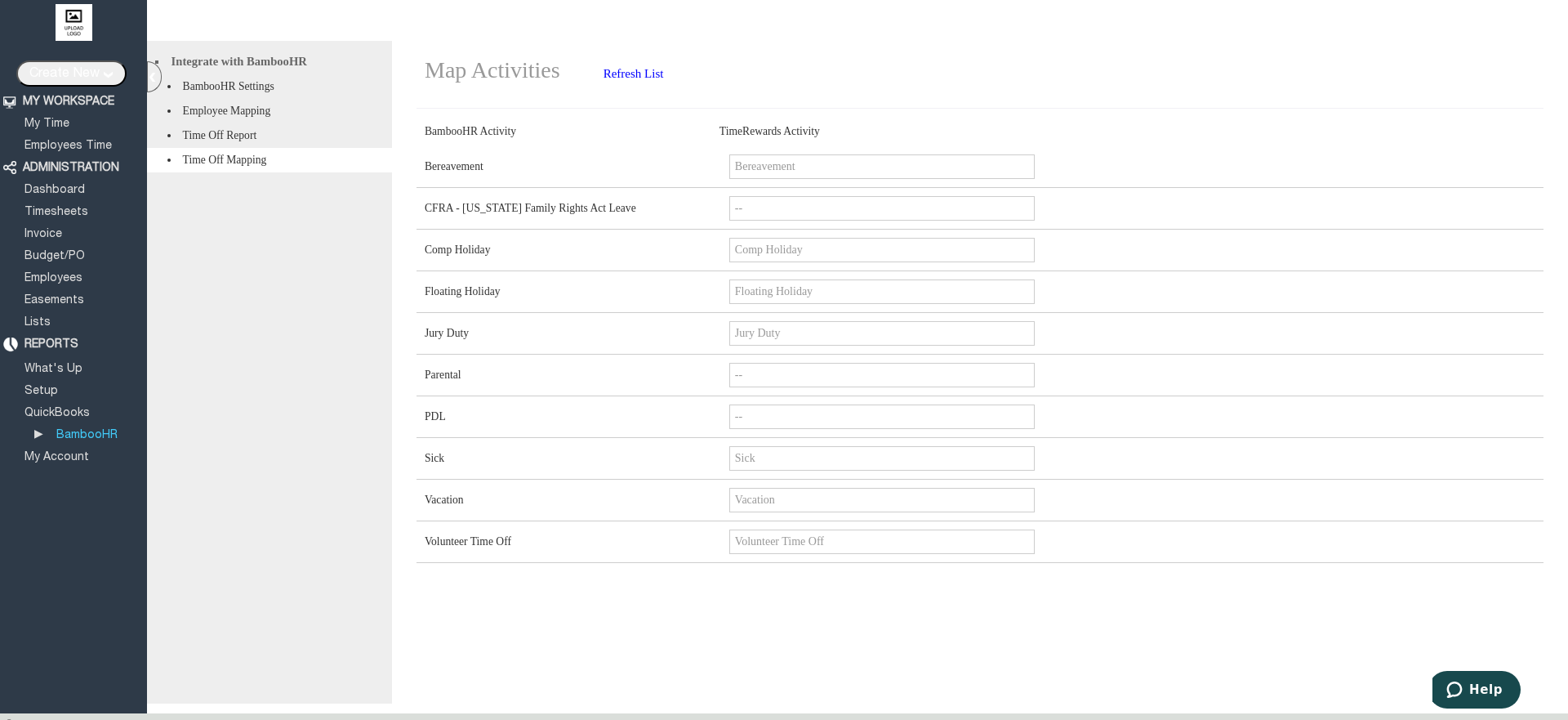
click at [250, 140] on li "Time Off Report" at bounding box center [269, 135] width 245 height 24
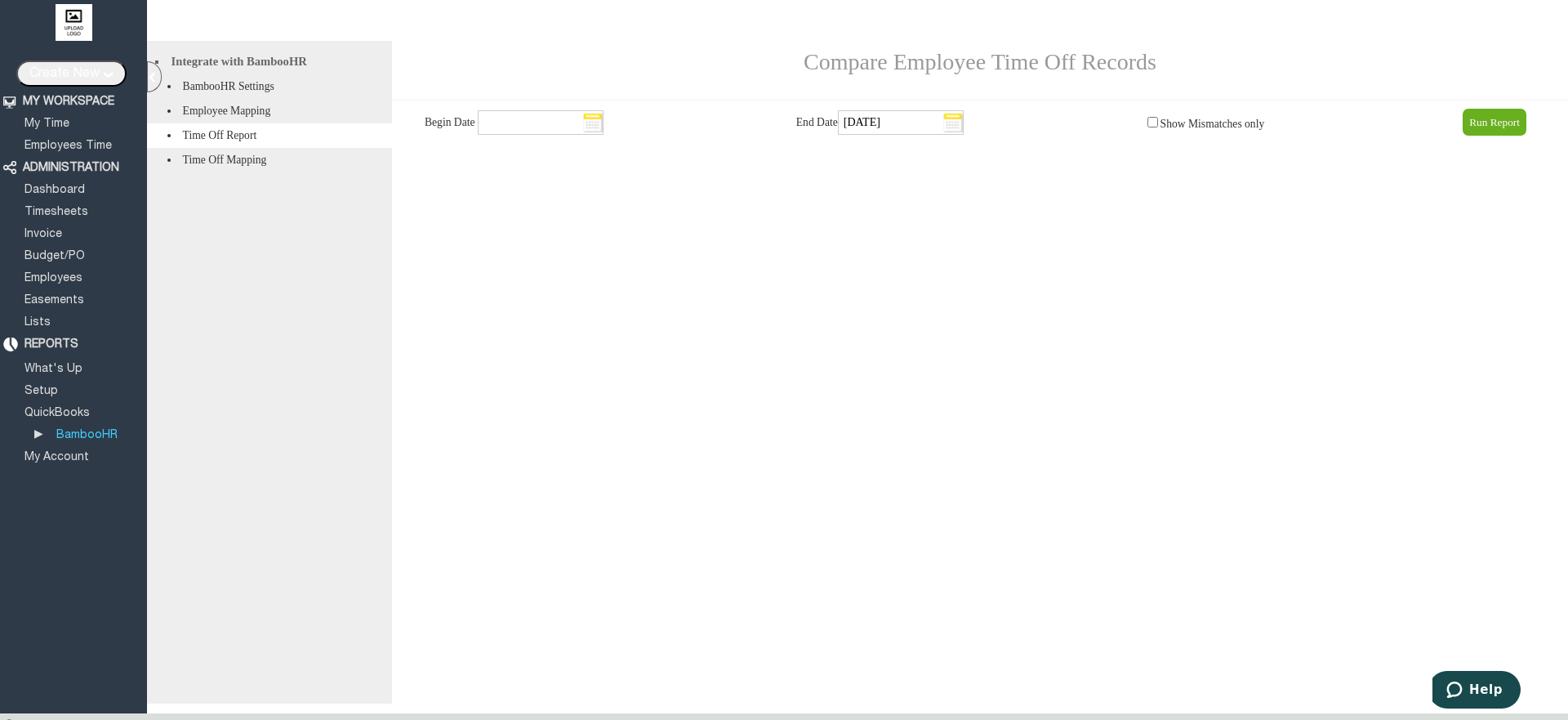
click at [234, 86] on li "BambooHR Settings" at bounding box center [269, 86] width 245 height 24
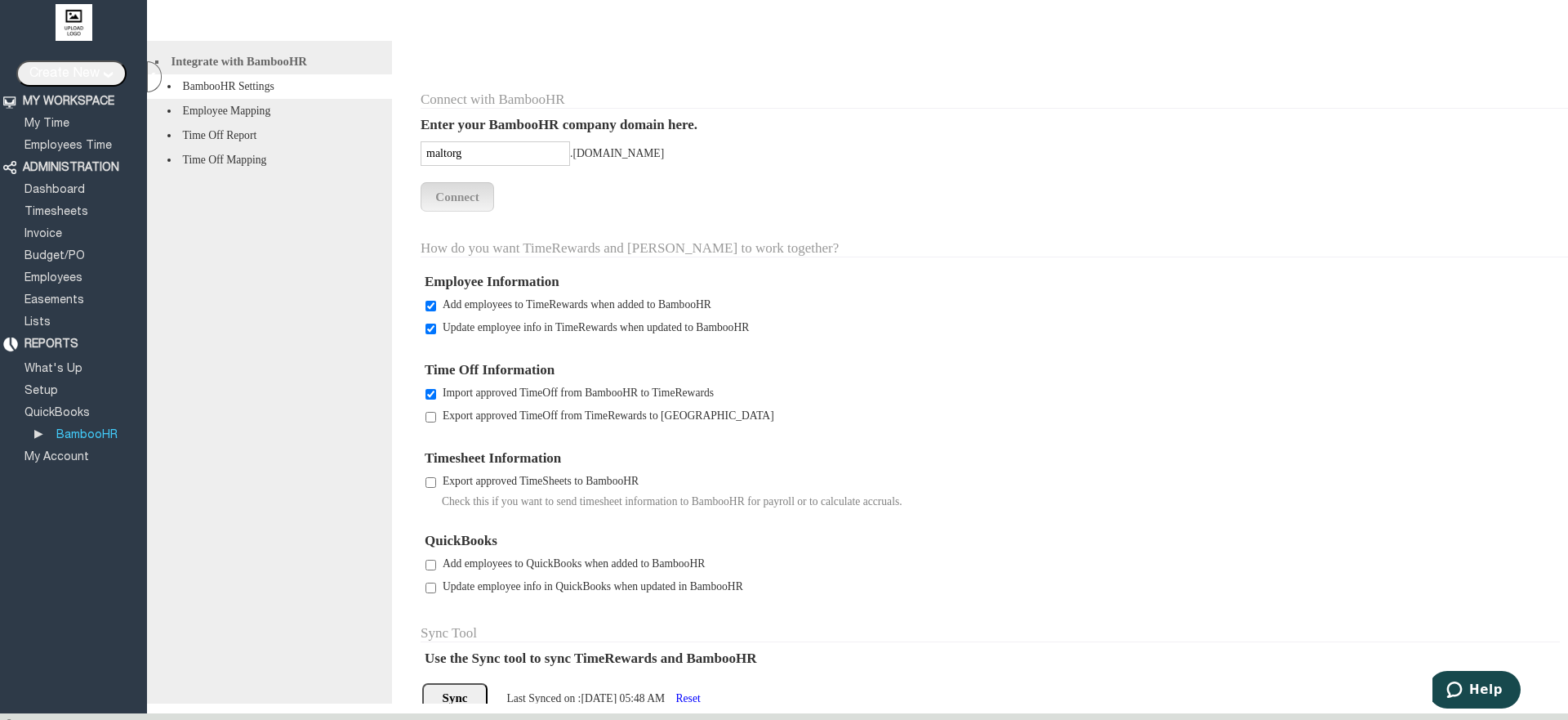
scroll to position [119, 0]
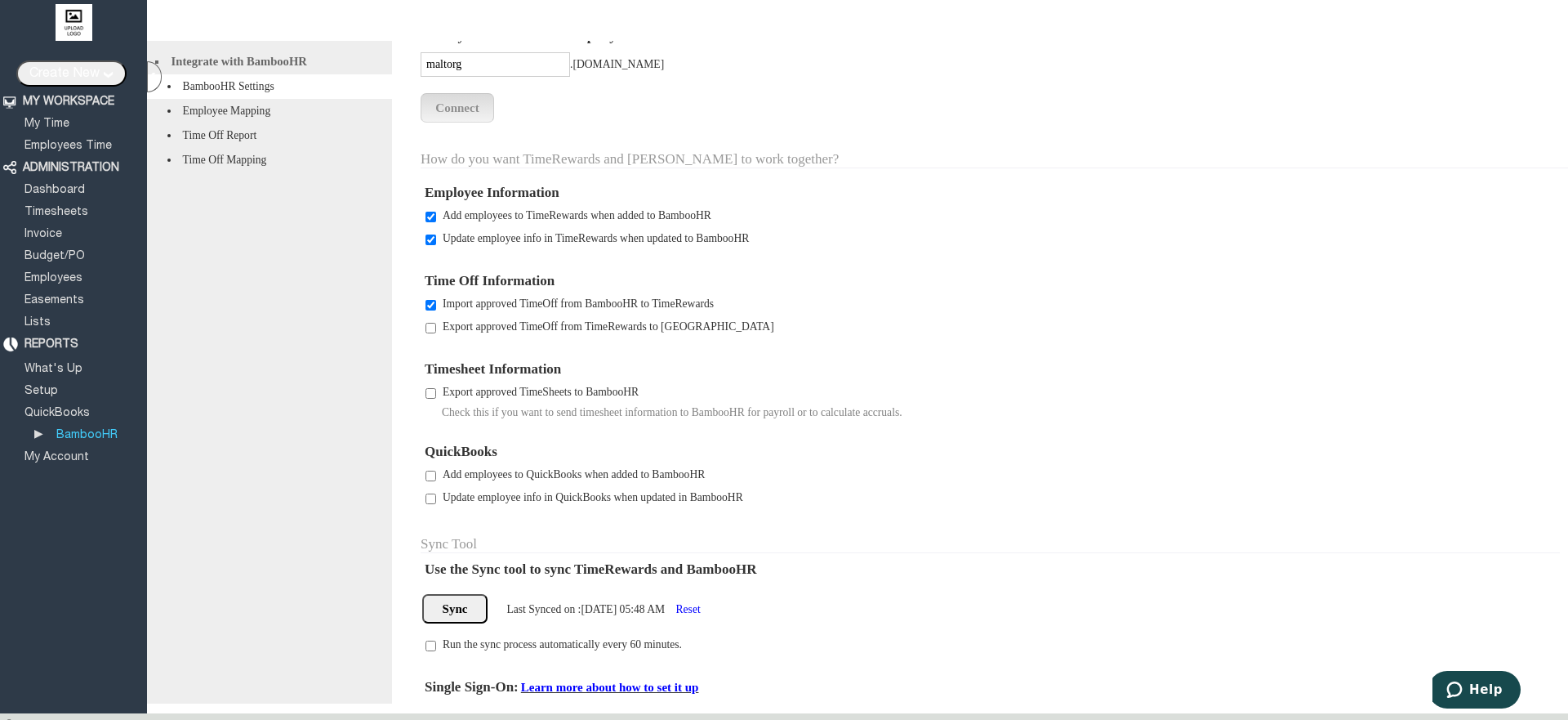
click at [462, 603] on input "Sync" at bounding box center [455, 608] width 65 height 29
click at [105, 140] on link "Employees Time" at bounding box center [68, 145] width 93 height 11
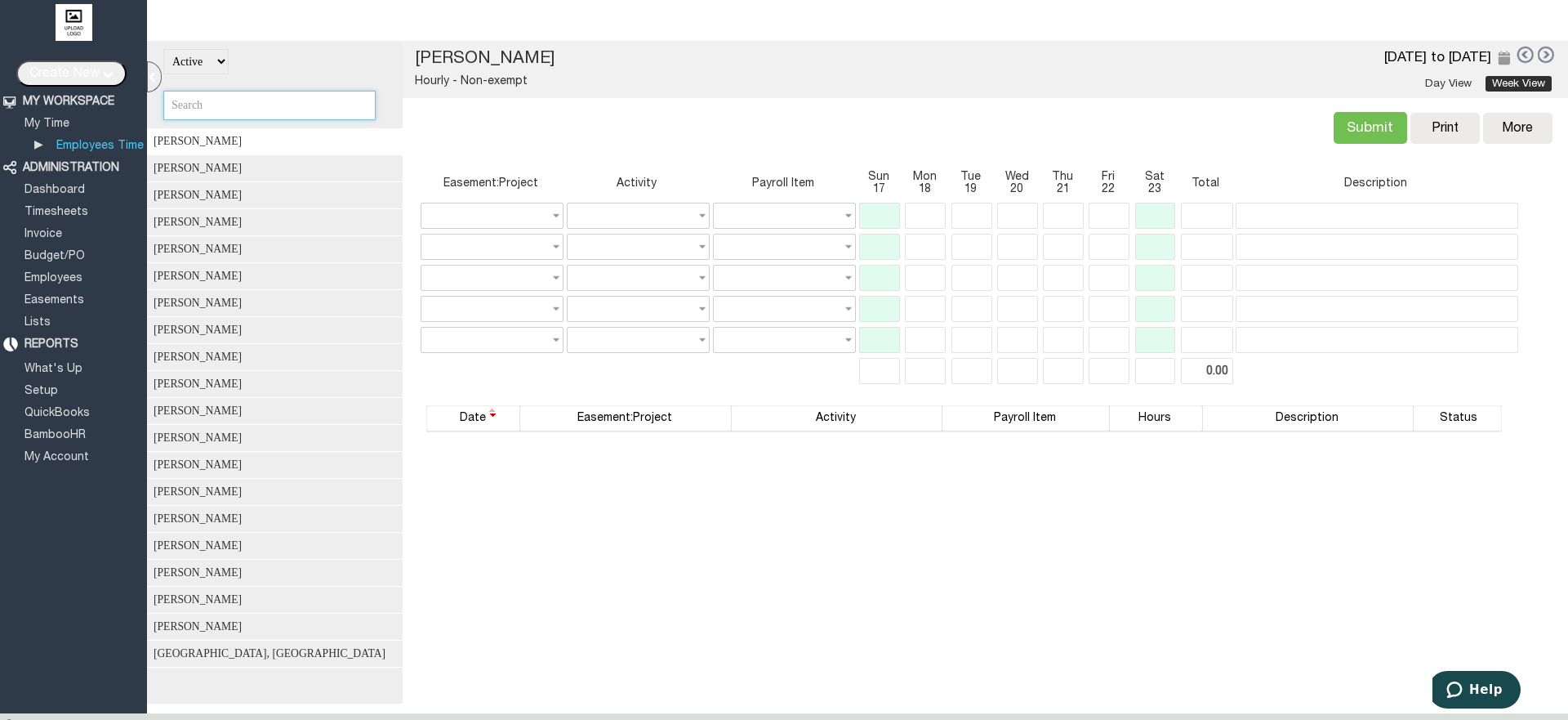
click at [254, 107] on input "text" at bounding box center [270, 105] width 212 height 29
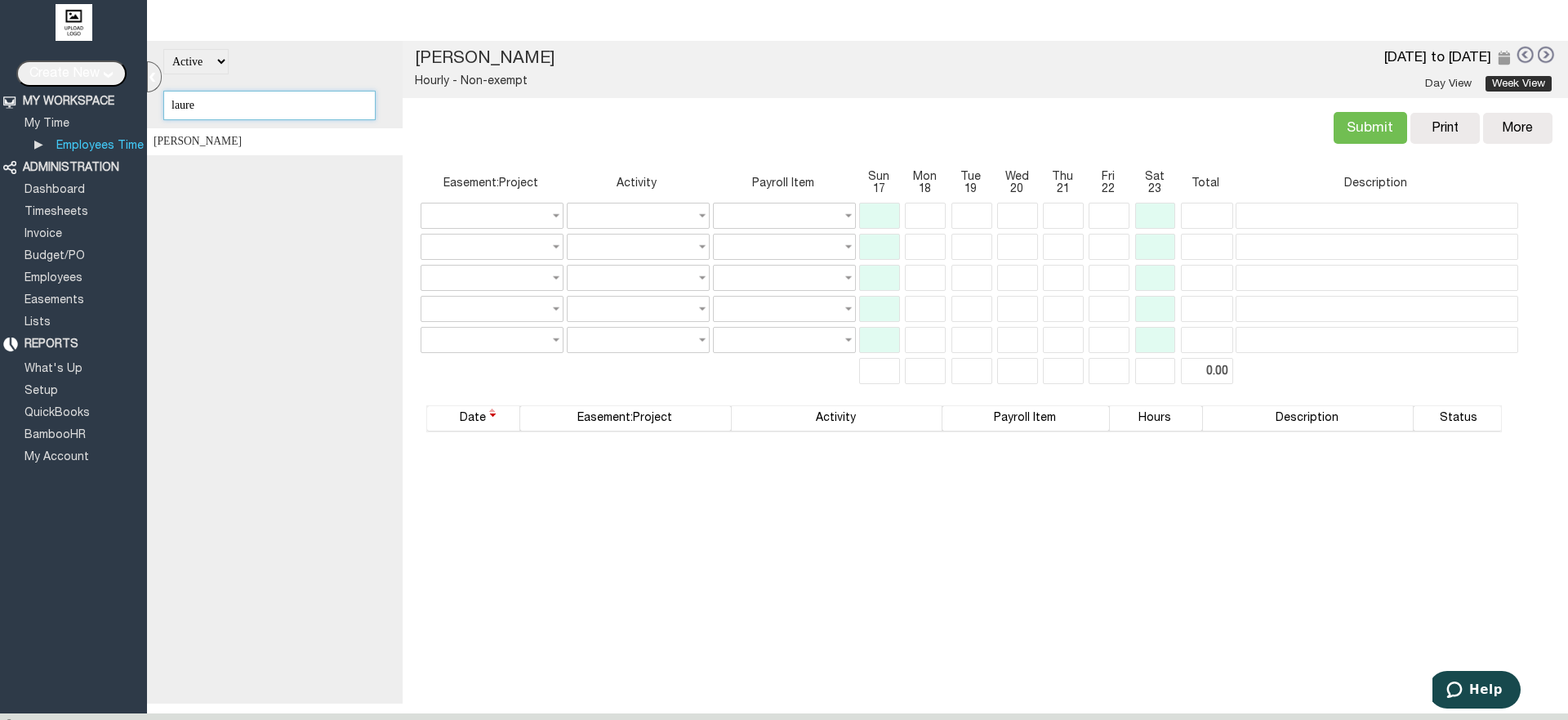
type input "laure"
click at [256, 141] on div "[PERSON_NAME]" at bounding box center [280, 142] width 266 height 27
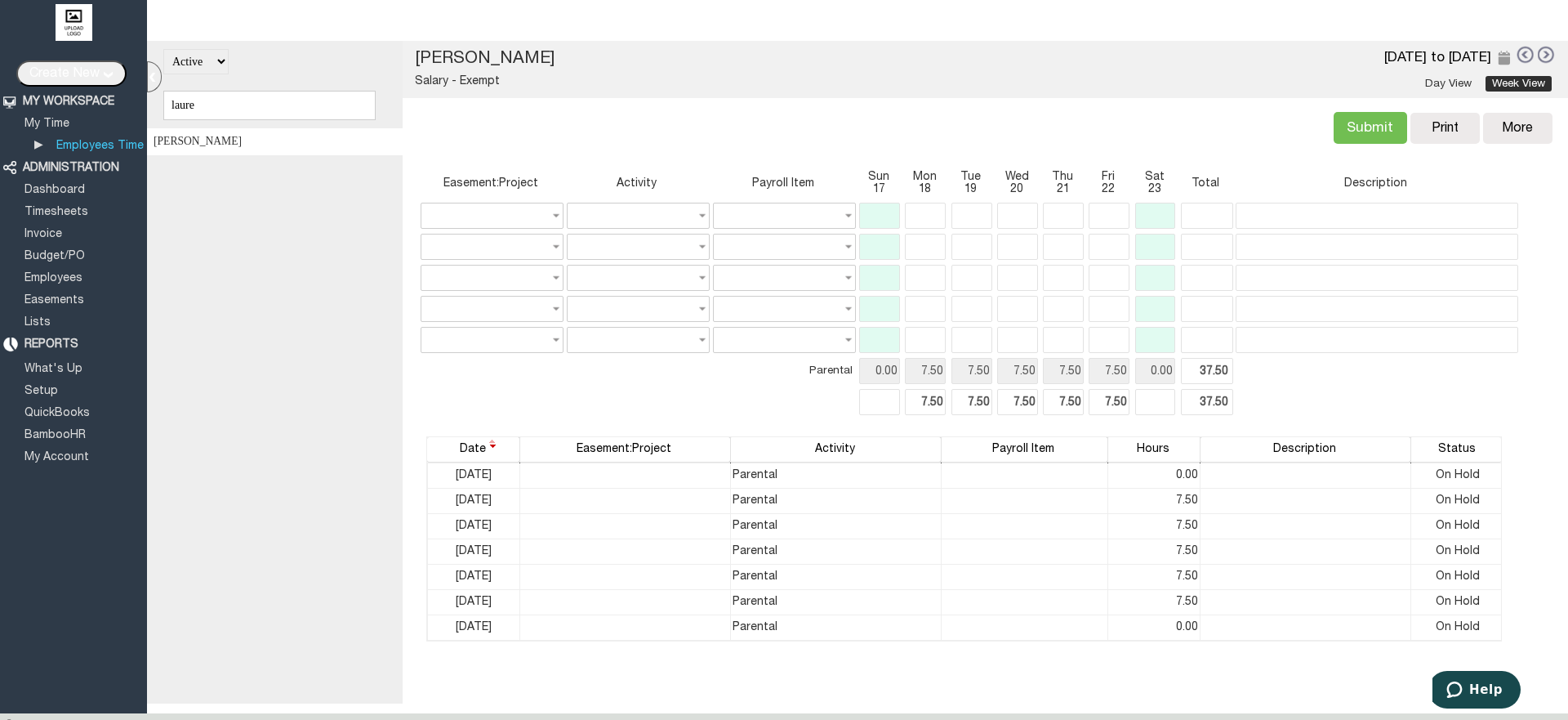
click at [1527, 59] on link at bounding box center [1525, 54] width 18 height 19
